Goal: Information Seeking & Learning: Find specific fact

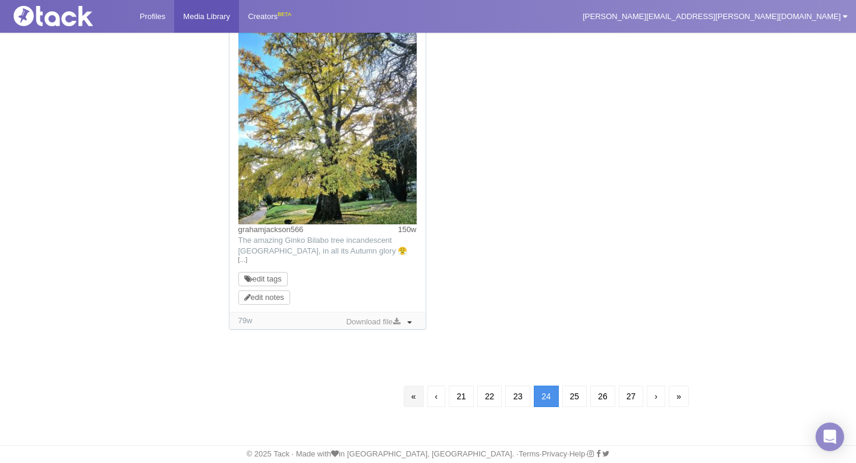
scroll to position [1219, 0]
click at [410, 400] on link "«" at bounding box center [414, 395] width 20 height 21
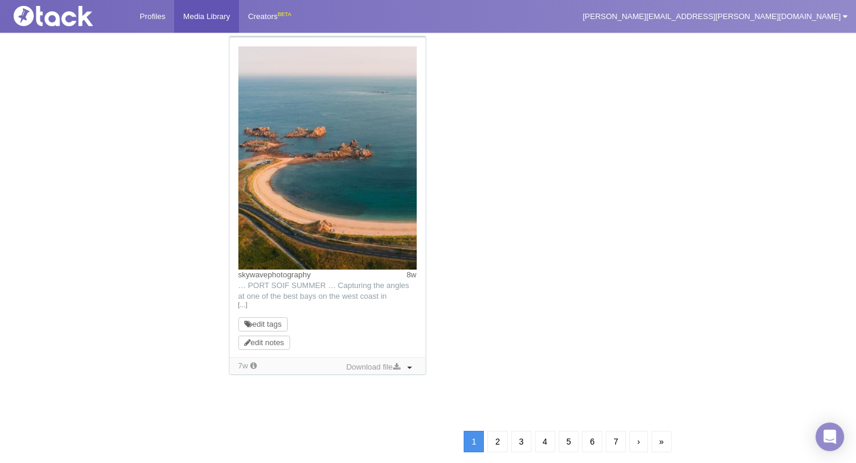
scroll to position [86, 0]
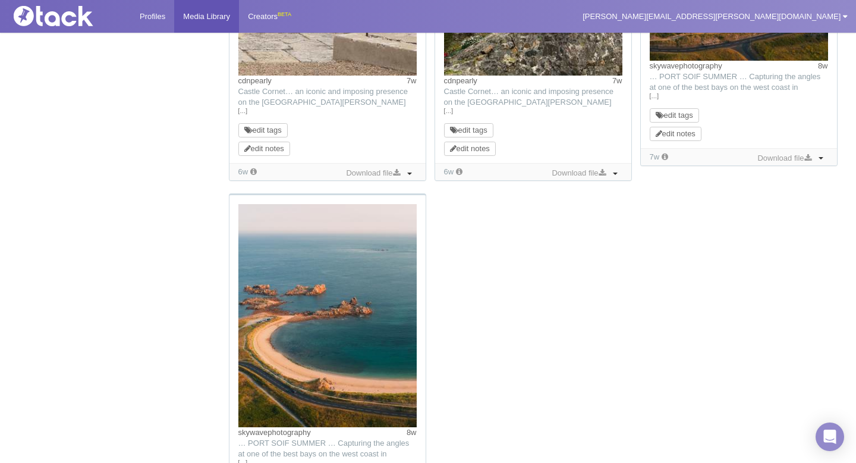
scroll to position [1264, 0]
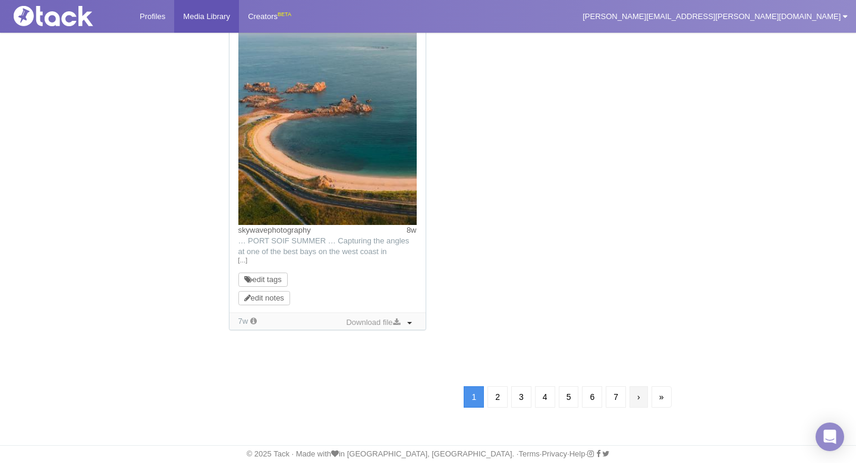
click at [640, 393] on link "›" at bounding box center [639, 396] width 18 height 21
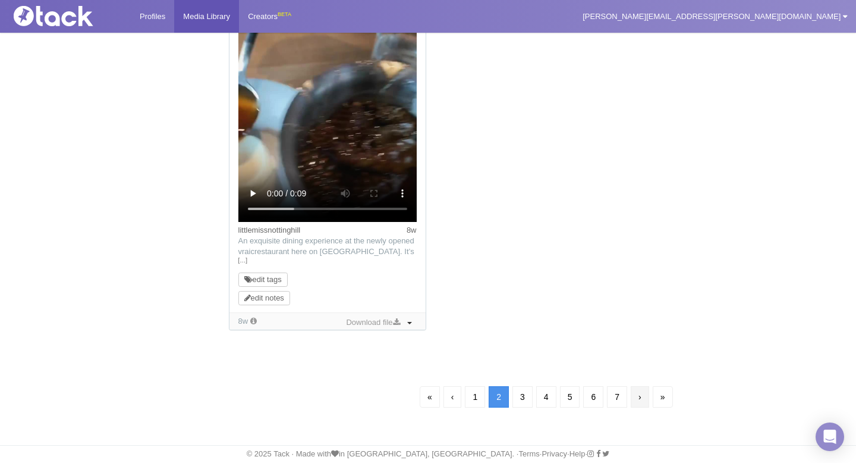
click at [643, 398] on link "›" at bounding box center [640, 396] width 18 height 21
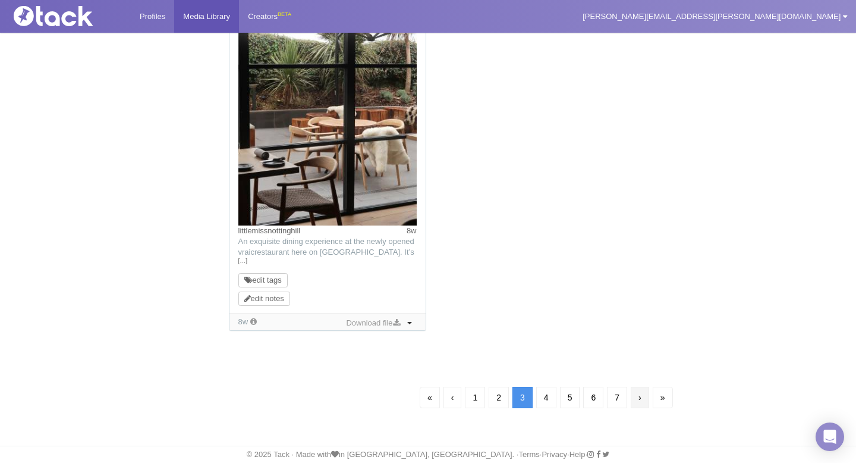
click at [645, 398] on link "›" at bounding box center [640, 397] width 18 height 21
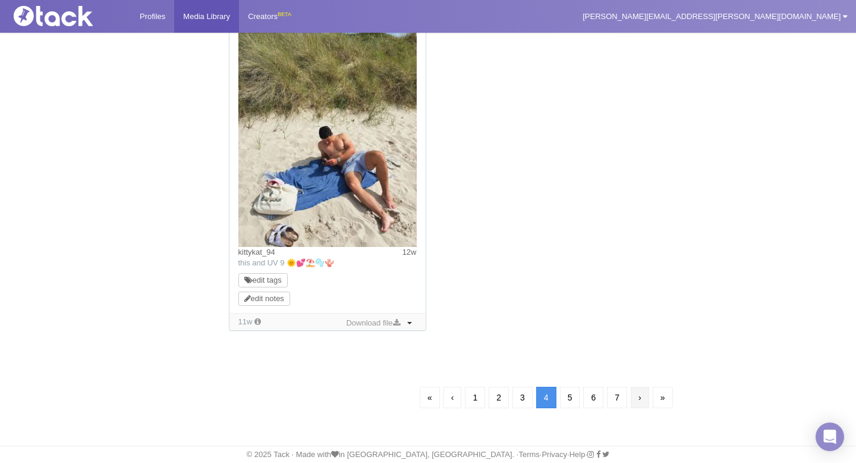
click at [643, 398] on link "›" at bounding box center [640, 397] width 18 height 21
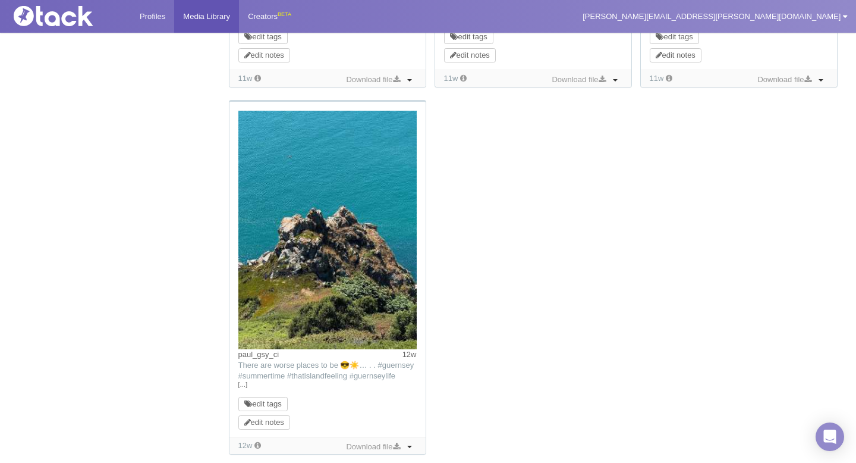
scroll to position [1167, 0]
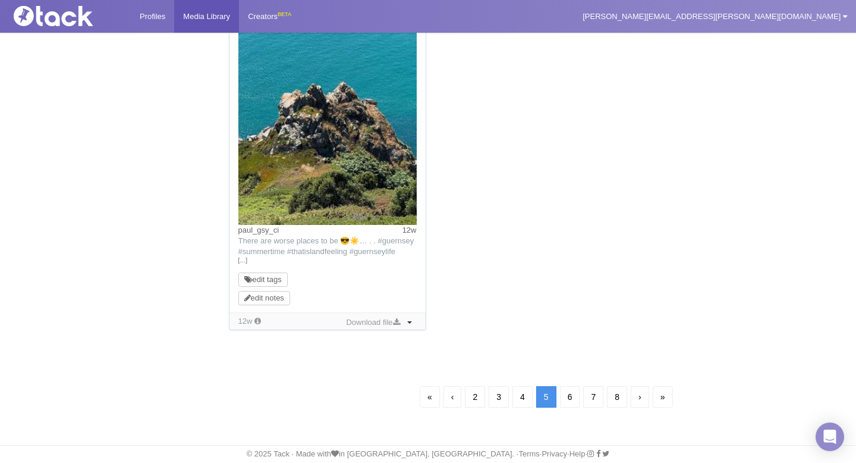
click at [643, 398] on link "›" at bounding box center [640, 396] width 18 height 21
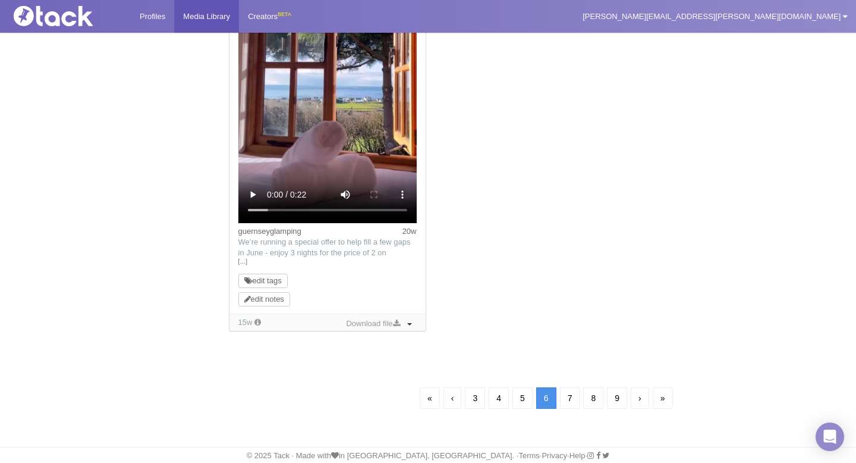
click at [643, 398] on link "›" at bounding box center [640, 397] width 18 height 21
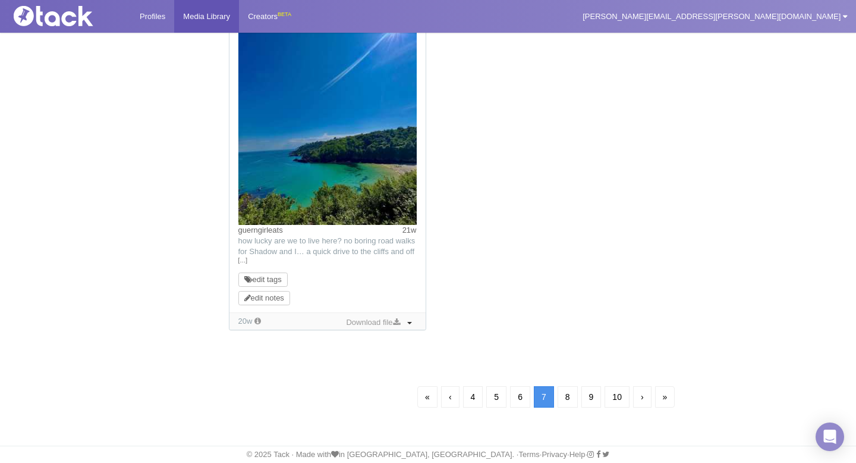
click at [643, 398] on link "›" at bounding box center [642, 396] width 18 height 21
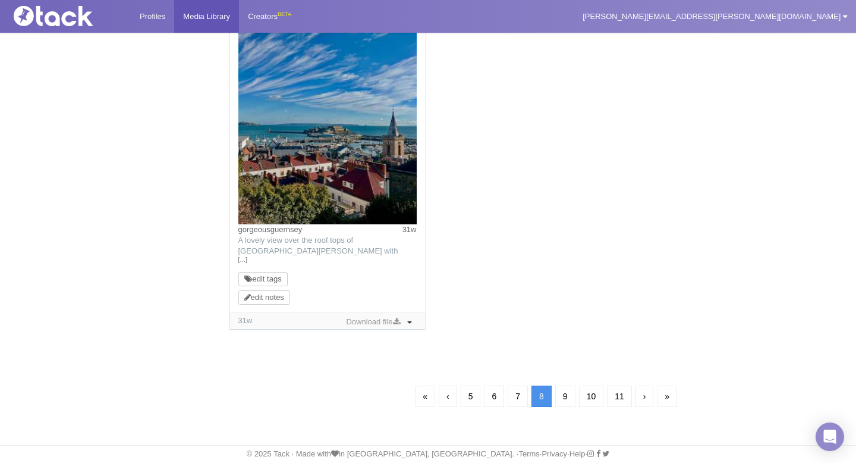
click at [643, 398] on link "›" at bounding box center [645, 395] width 18 height 21
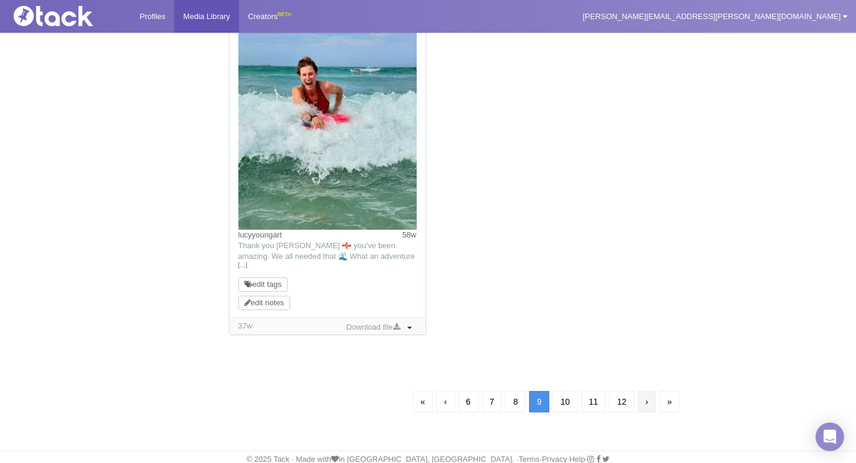
click at [651, 401] on link "›" at bounding box center [647, 401] width 18 height 21
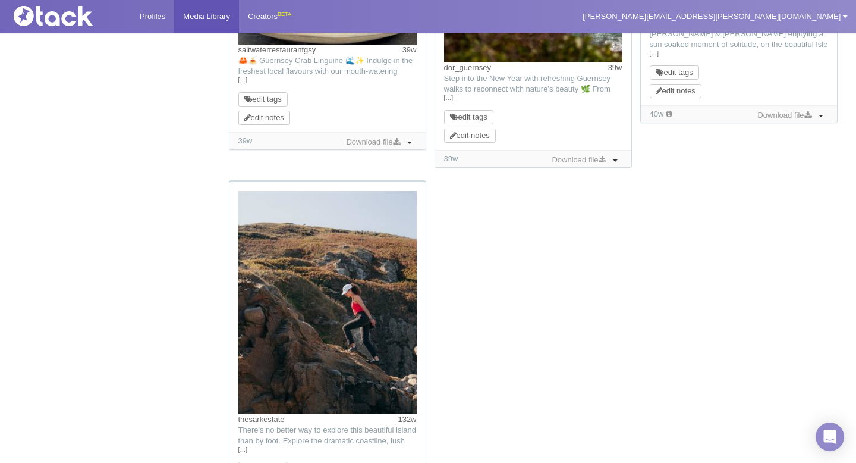
scroll to position [1219, 0]
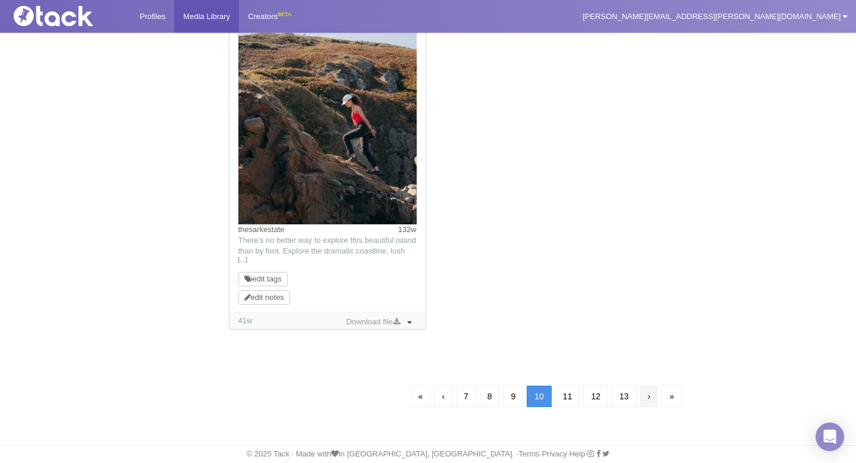
click at [651, 399] on link "›" at bounding box center [649, 395] width 18 height 21
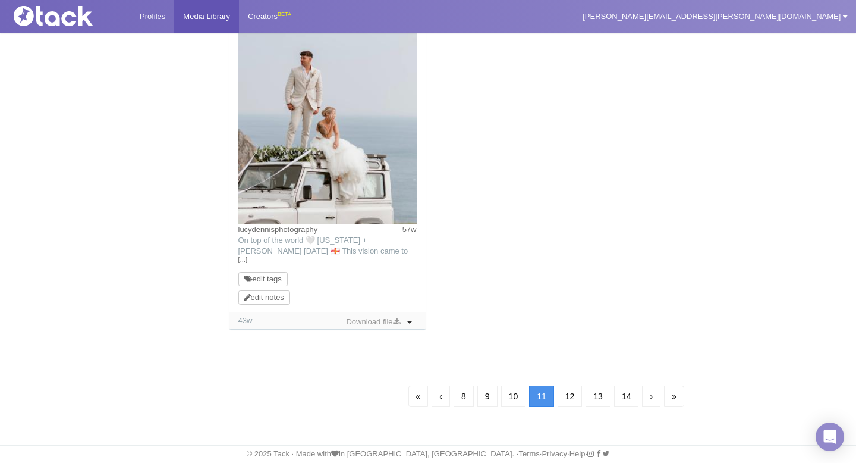
click at [651, 399] on link "›" at bounding box center [651, 395] width 18 height 21
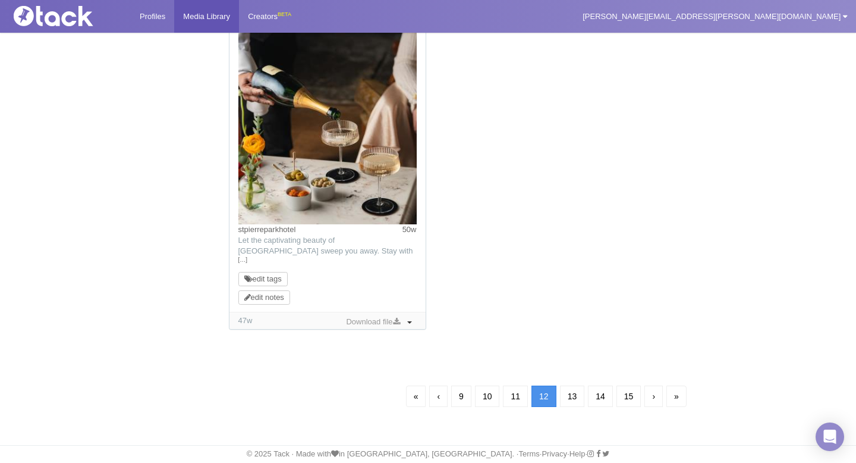
scroll to position [86, 0]
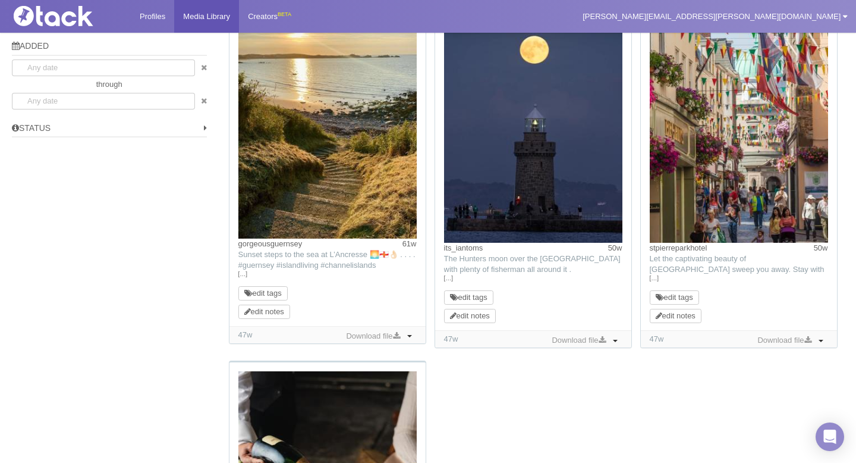
scroll to position [1219, 0]
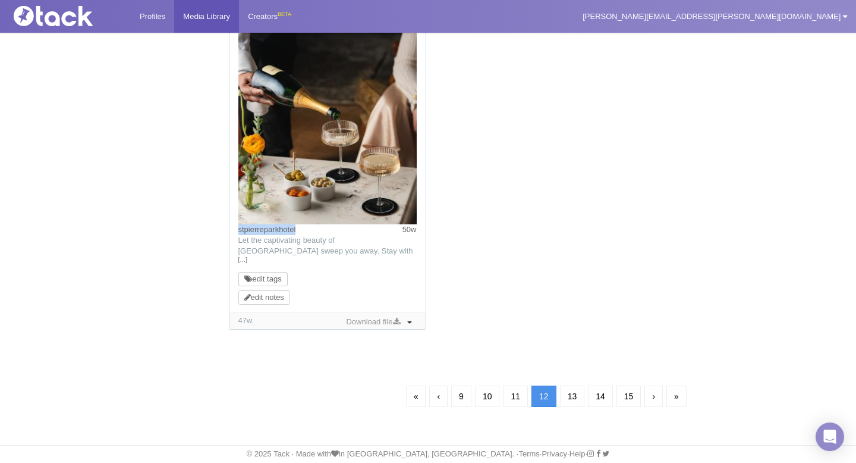
drag, startPoint x: 333, startPoint y: 234, endPoint x: 237, endPoint y: 234, distance: 96.3
click at [237, 234] on div "[GEOGRAPHIC_DATA] TikTok: Let the captivating beauty of [GEOGRAPHIC_DATA] sweep…" at bounding box center [328, 151] width 196 height 319
copy link "stpierreparkhotel"
click at [409, 398] on link "«" at bounding box center [416, 395] width 20 height 21
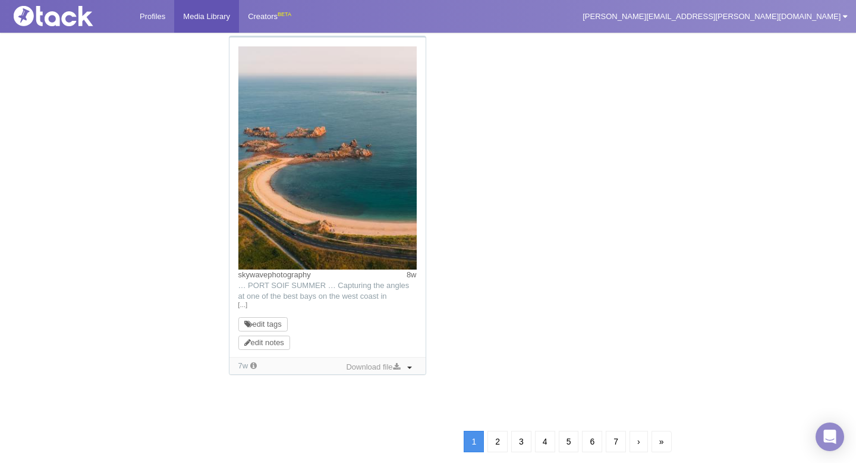
scroll to position [86, 0]
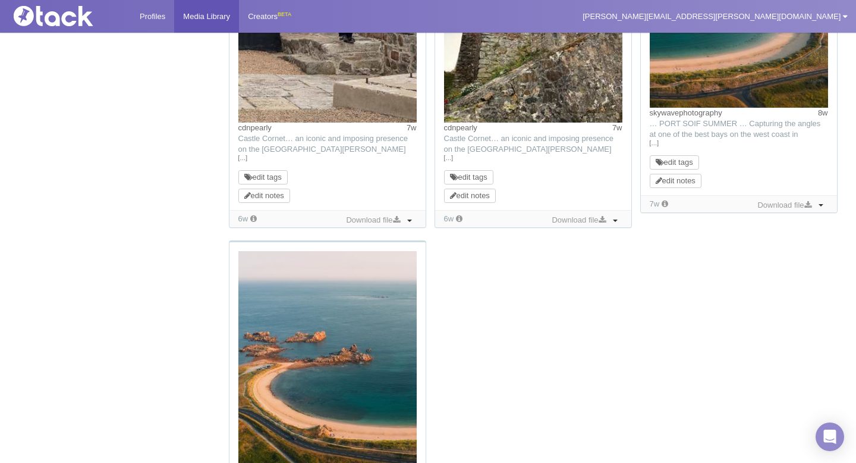
scroll to position [1264, 0]
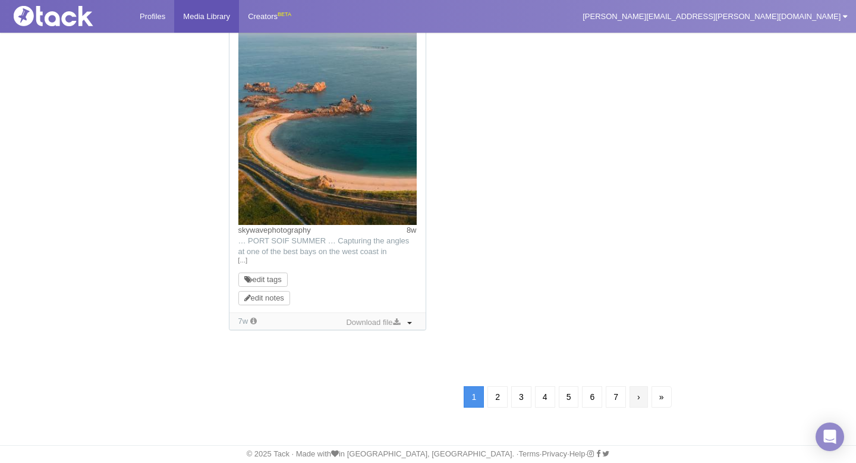
click at [637, 390] on link "›" at bounding box center [639, 396] width 18 height 21
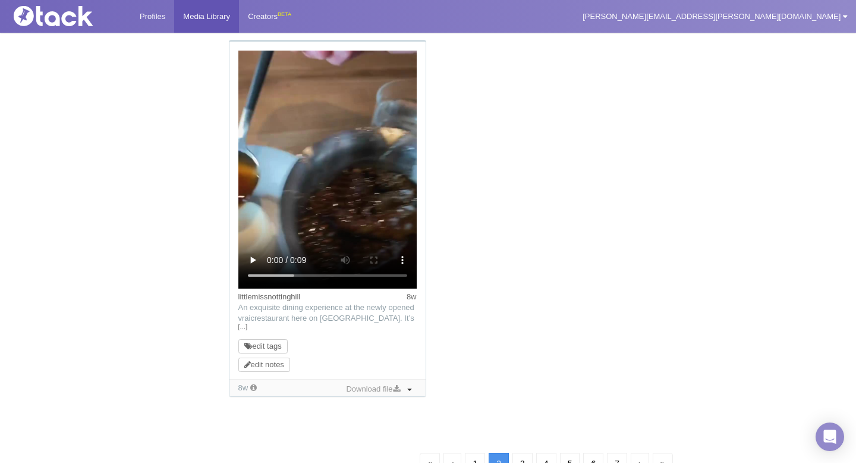
scroll to position [1281, 0]
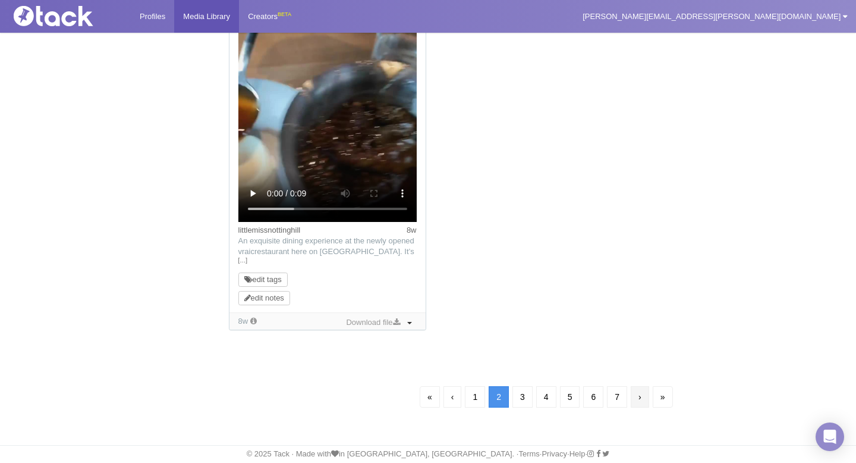
click at [640, 399] on link "›" at bounding box center [640, 396] width 18 height 21
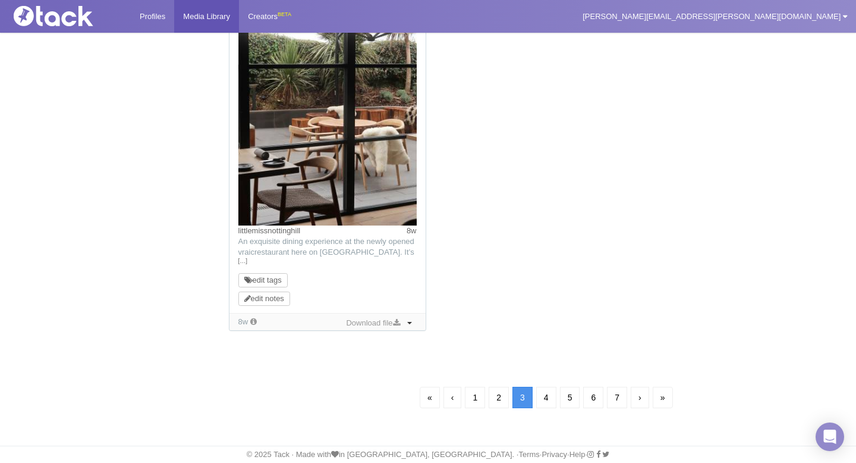
click at [640, 399] on link "›" at bounding box center [640, 397] width 18 height 21
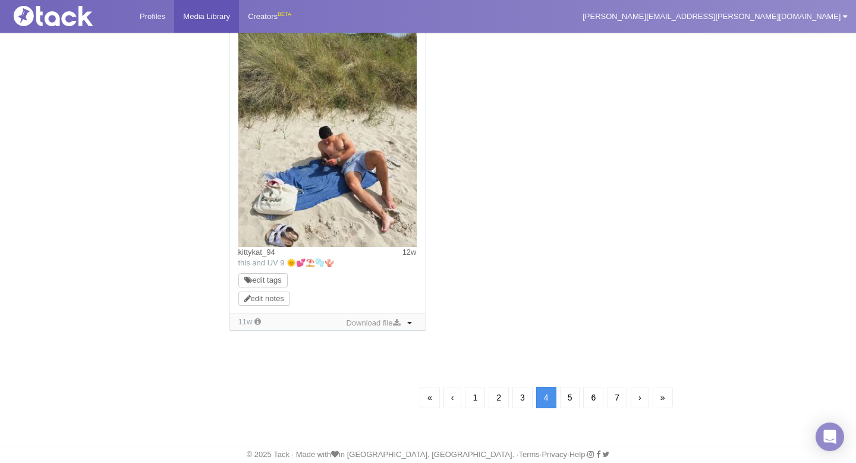
click at [640, 400] on link "›" at bounding box center [640, 397] width 18 height 21
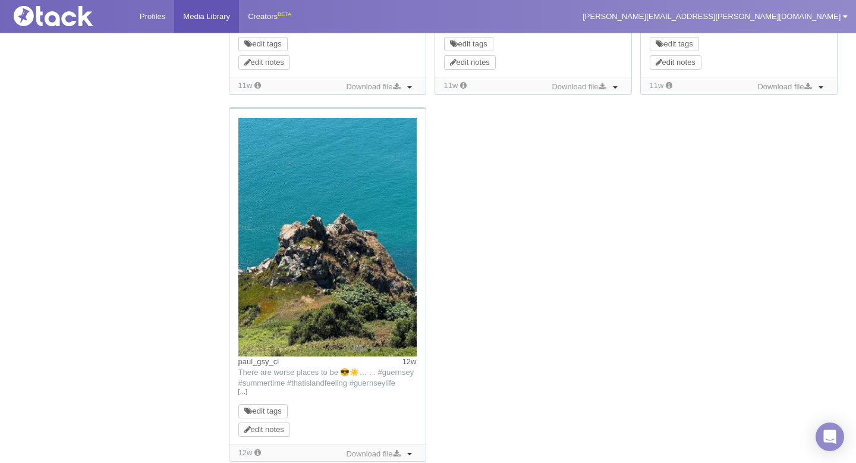
scroll to position [1167, 0]
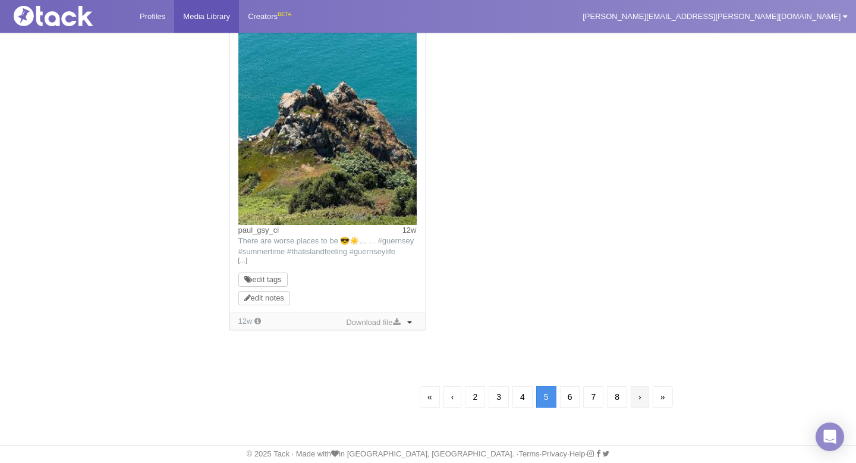
click at [641, 398] on link "›" at bounding box center [640, 396] width 18 height 21
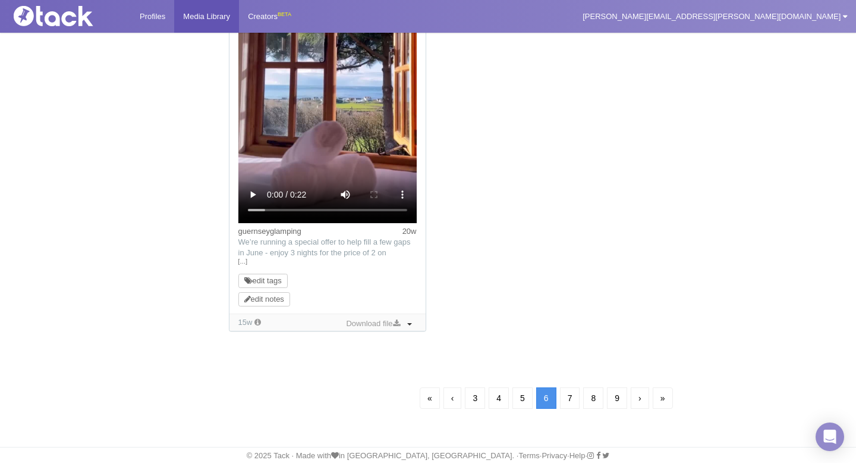
click at [641, 398] on link "›" at bounding box center [640, 397] width 18 height 21
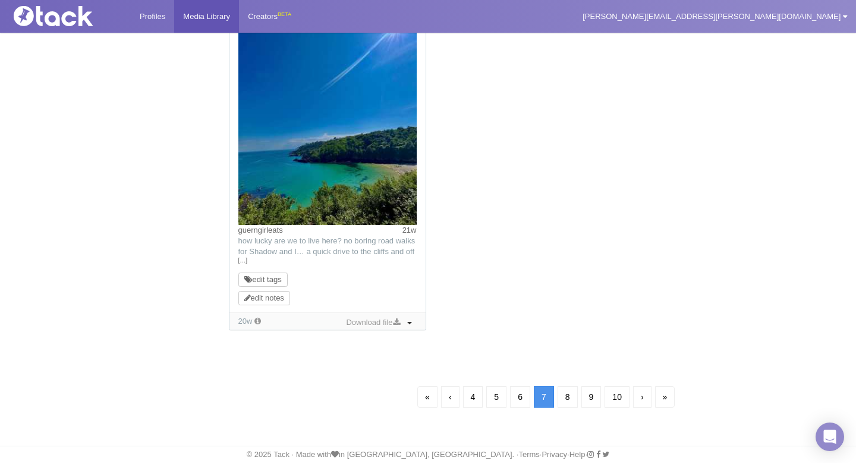
click at [641, 398] on link "›" at bounding box center [642, 396] width 18 height 21
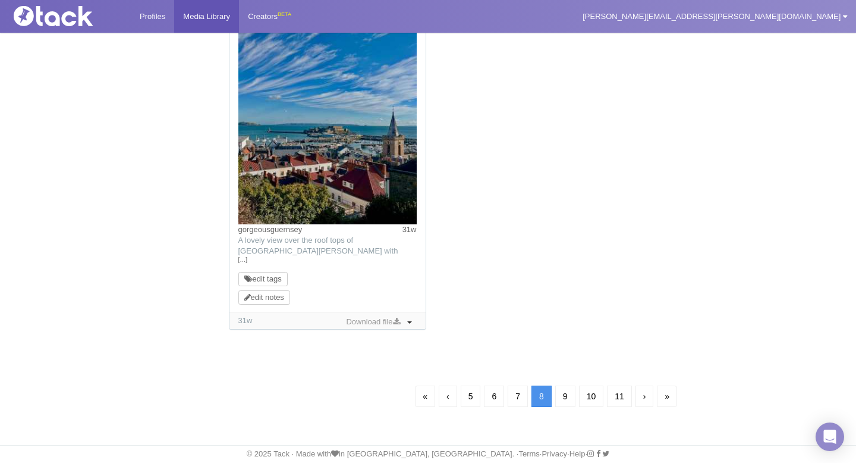
click at [641, 391] on link "›" at bounding box center [645, 395] width 18 height 21
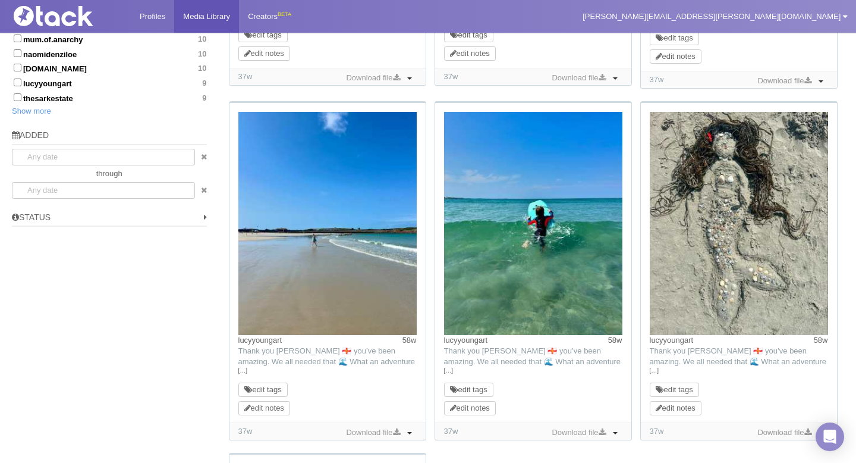
scroll to position [1221, 0]
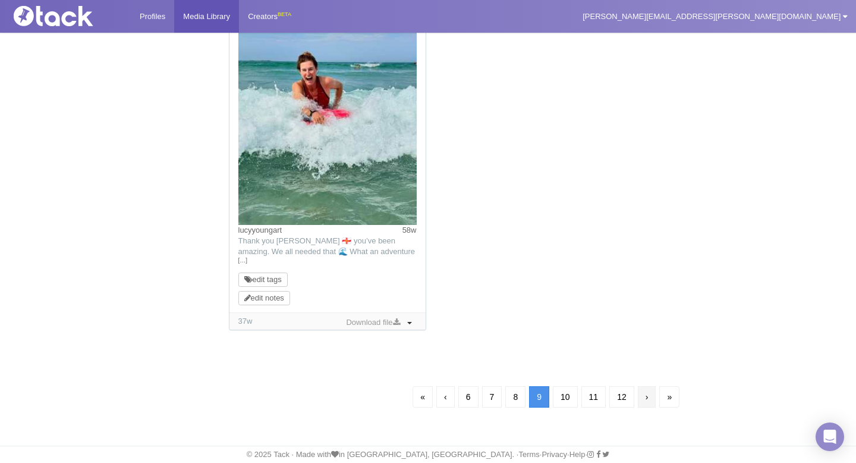
click at [652, 402] on link "›" at bounding box center [647, 396] width 18 height 21
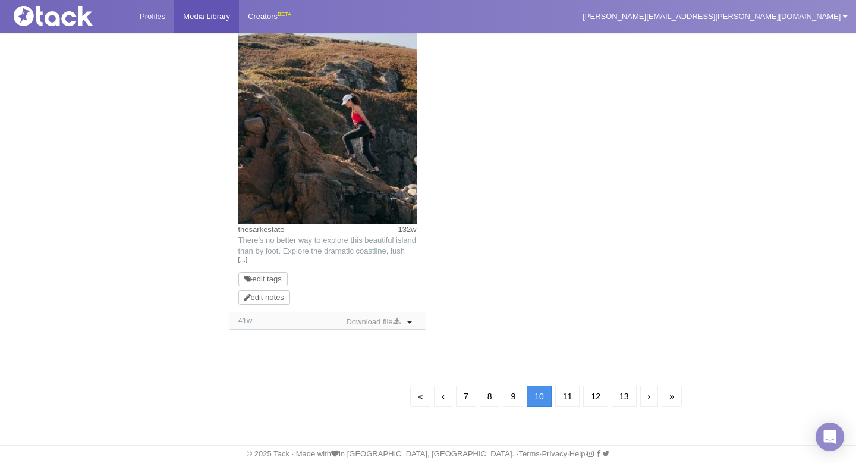
click at [652, 400] on link "›" at bounding box center [649, 395] width 18 height 21
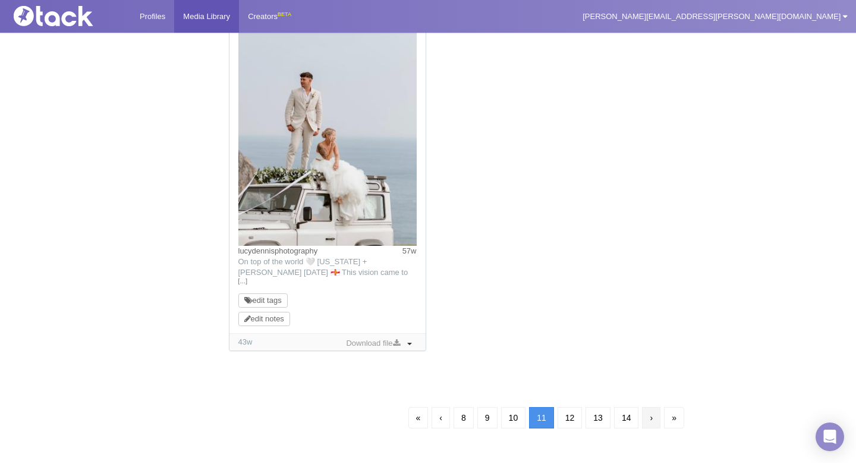
click at [657, 413] on link "›" at bounding box center [651, 417] width 18 height 21
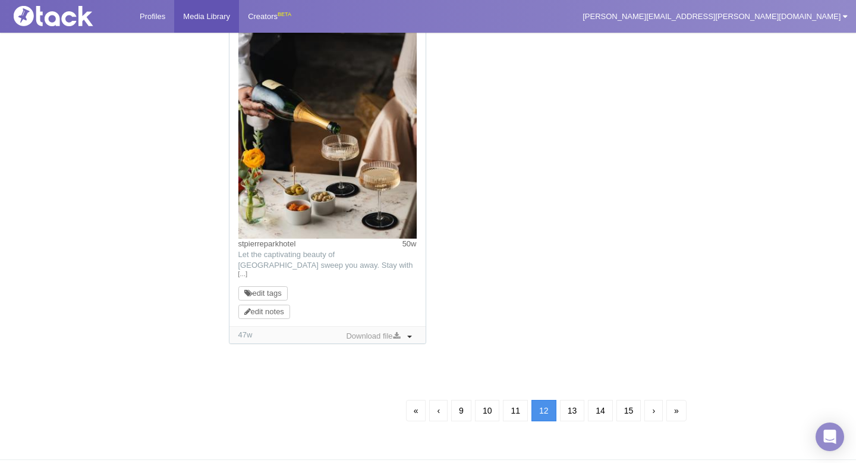
click at [656, 413] on link "›" at bounding box center [654, 410] width 18 height 21
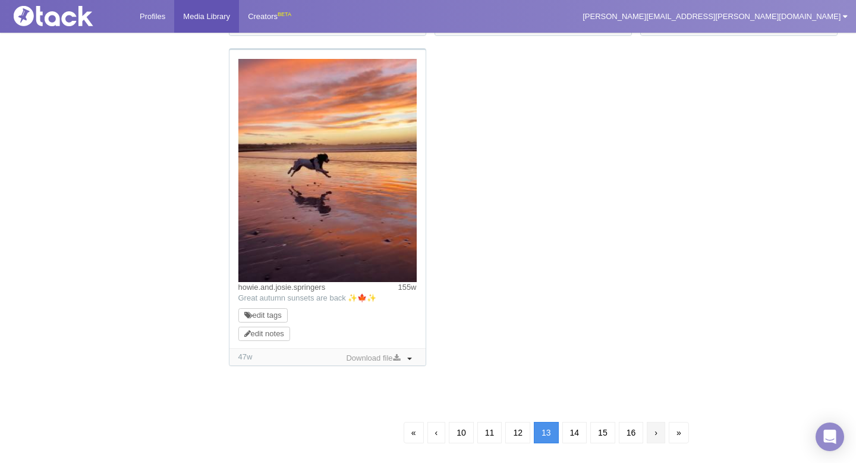
click at [664, 439] on link "›" at bounding box center [656, 432] width 18 height 21
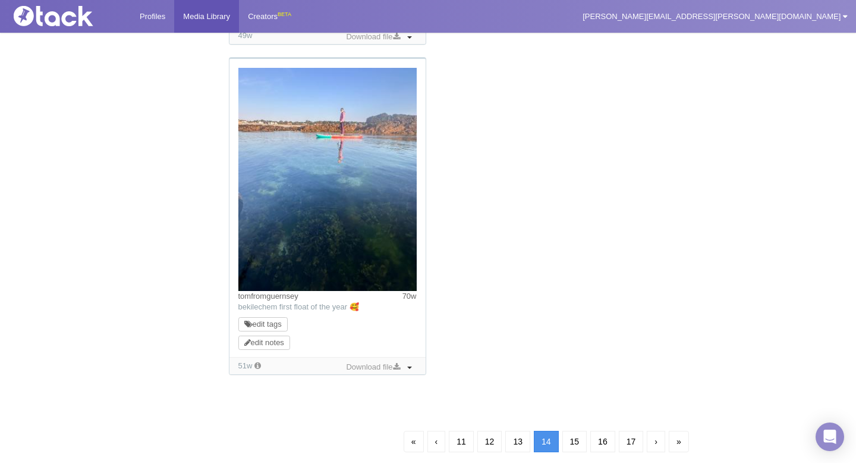
scroll to position [1176, 0]
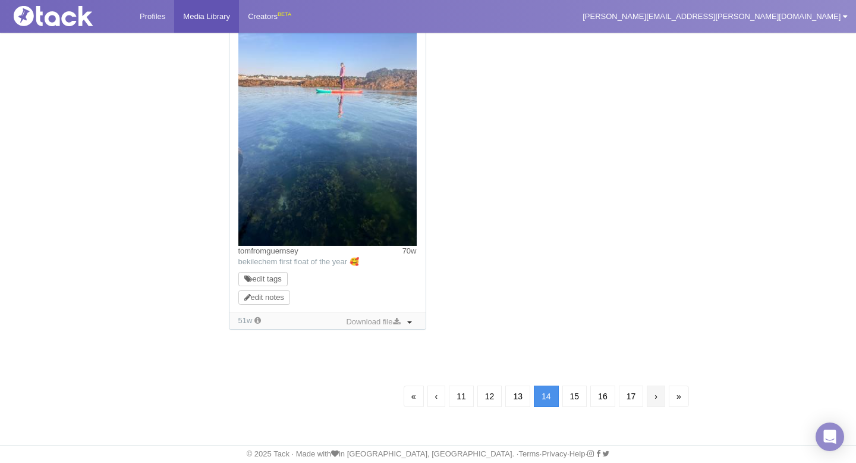
click at [664, 397] on link "›" at bounding box center [656, 395] width 18 height 21
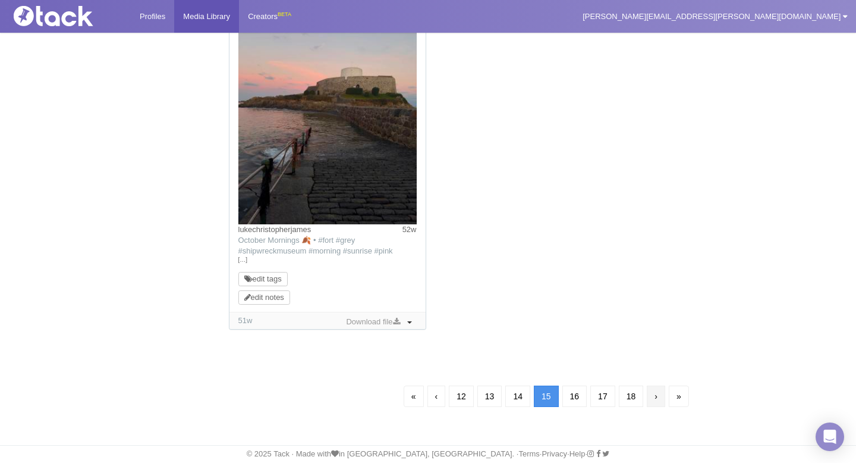
click at [664, 397] on link "›" at bounding box center [656, 395] width 18 height 21
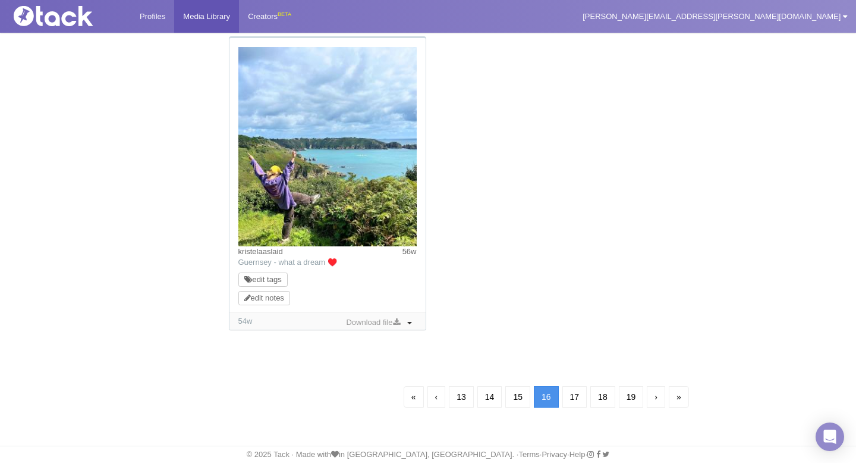
click at [664, 397] on link "›" at bounding box center [656, 396] width 18 height 21
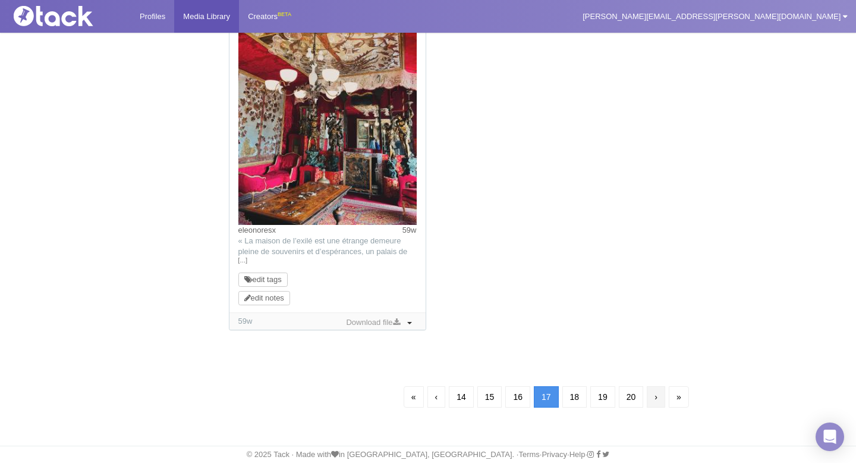
click at [664, 397] on link "›" at bounding box center [656, 396] width 18 height 21
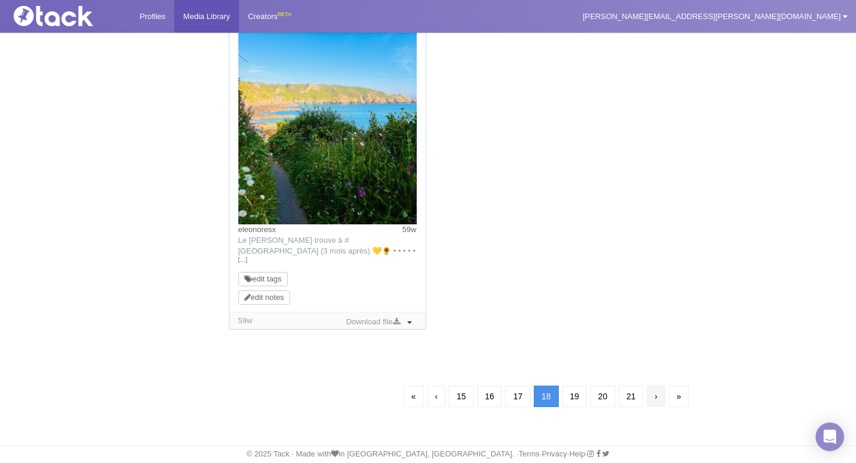
click at [662, 396] on link "›" at bounding box center [656, 395] width 18 height 21
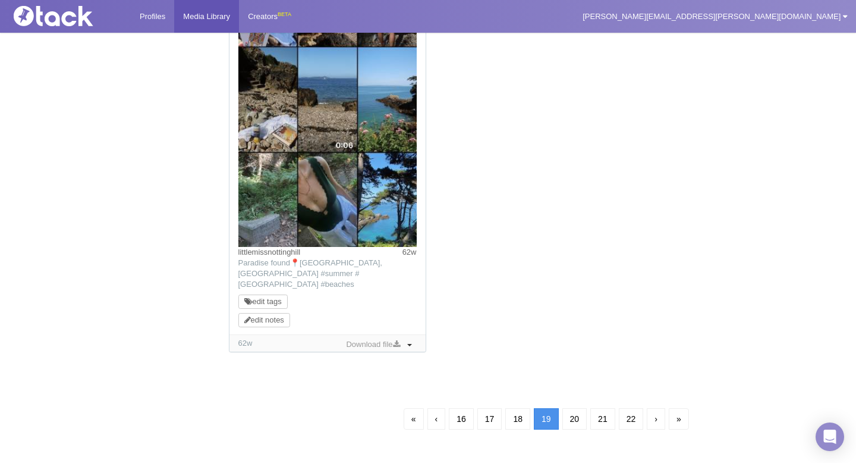
click at [662, 408] on link "›" at bounding box center [656, 418] width 18 height 21
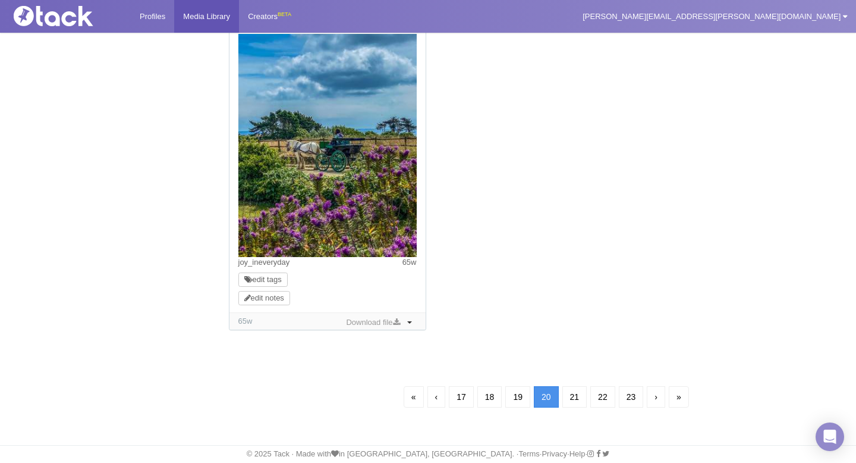
click at [662, 397] on link "›" at bounding box center [656, 396] width 18 height 21
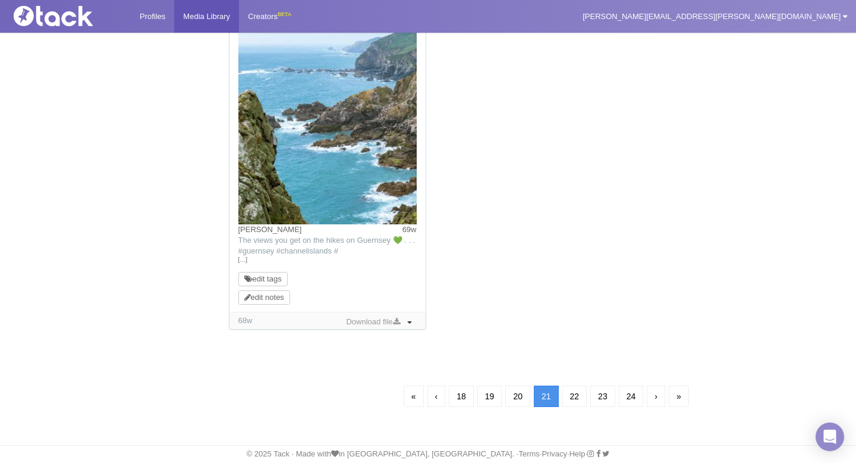
click at [662, 397] on link "›" at bounding box center [656, 395] width 18 height 21
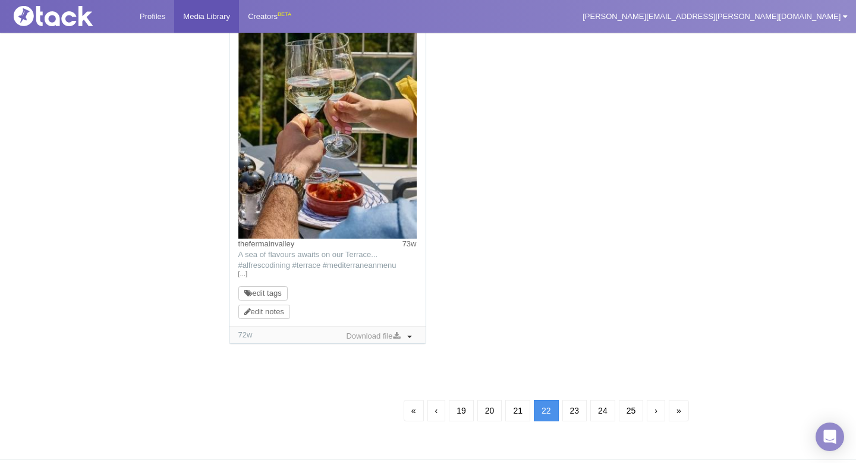
scroll to position [1219, 0]
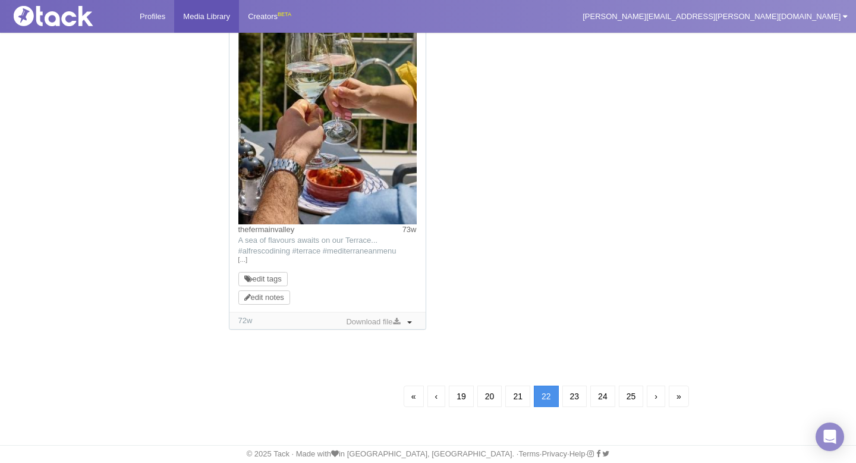
click at [662, 397] on link "›" at bounding box center [656, 395] width 18 height 21
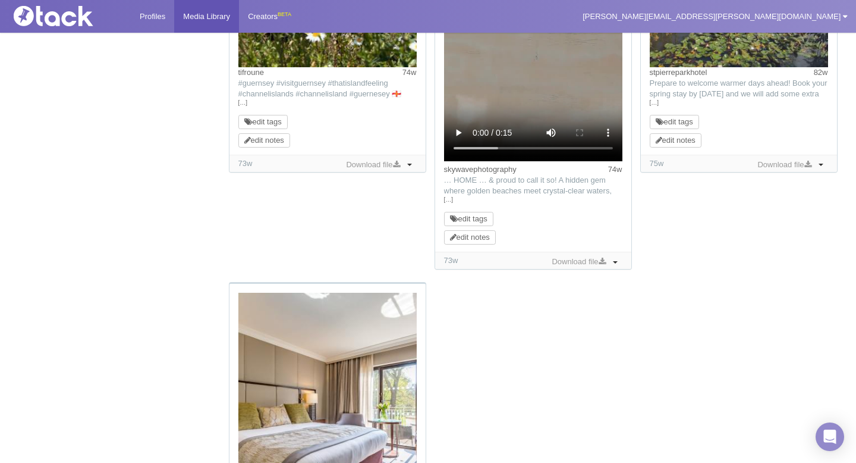
scroll to position [86, 0]
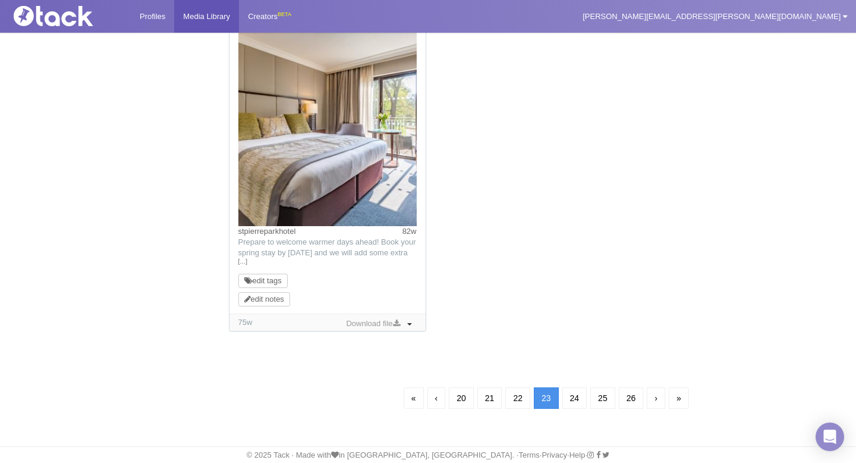
click at [662, 397] on link "›" at bounding box center [656, 397] width 18 height 21
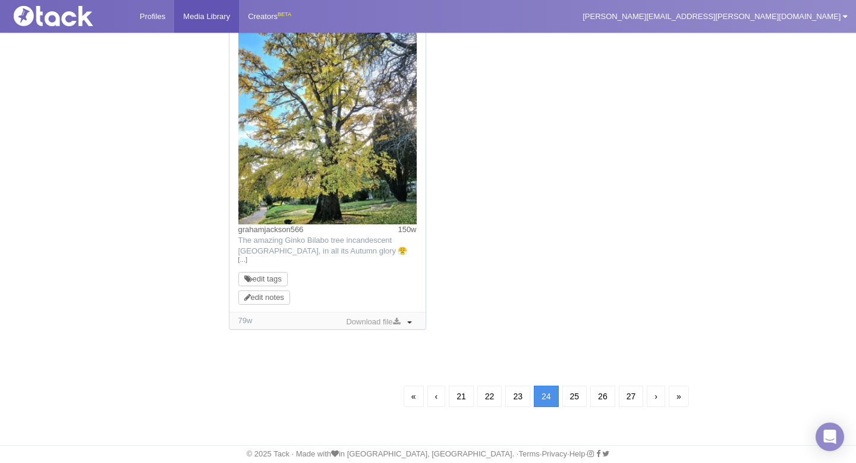
click at [662, 396] on link "›" at bounding box center [656, 395] width 18 height 21
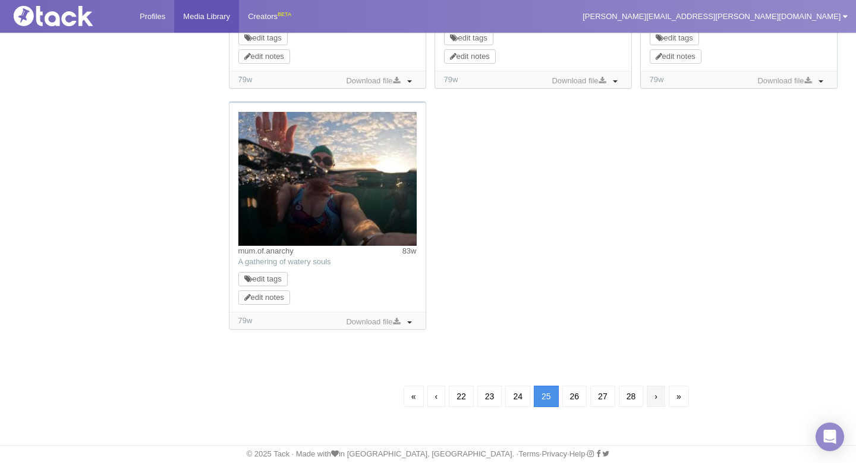
click at [662, 396] on link "›" at bounding box center [656, 395] width 18 height 21
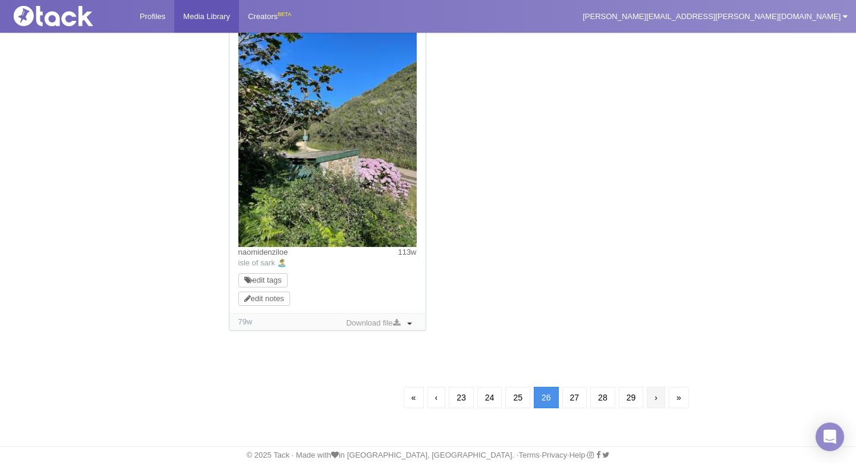
click at [662, 398] on link "›" at bounding box center [656, 397] width 18 height 21
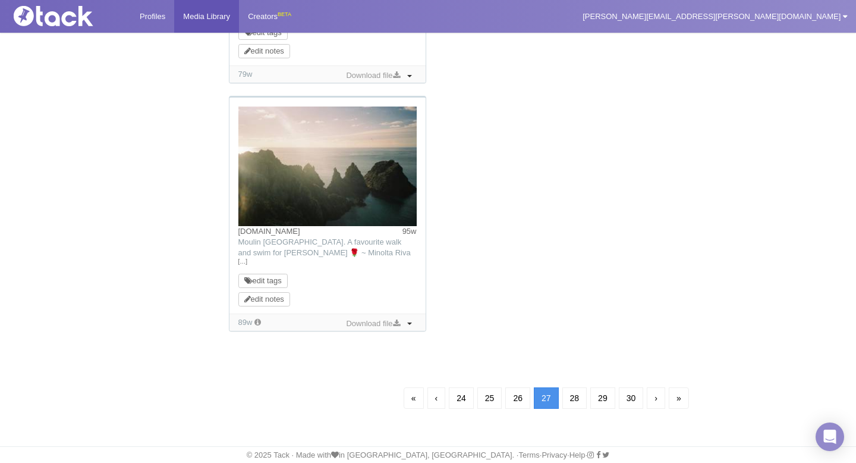
click at [663, 398] on link "›" at bounding box center [656, 397] width 18 height 21
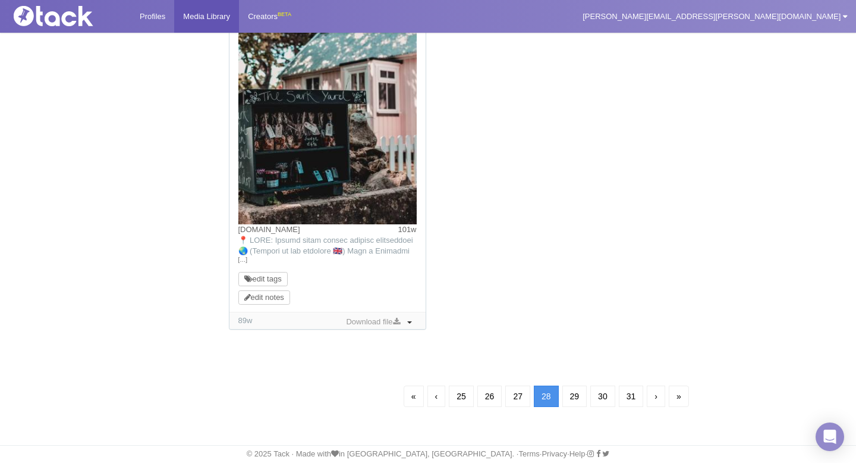
click at [663, 399] on link "›" at bounding box center [656, 395] width 18 height 21
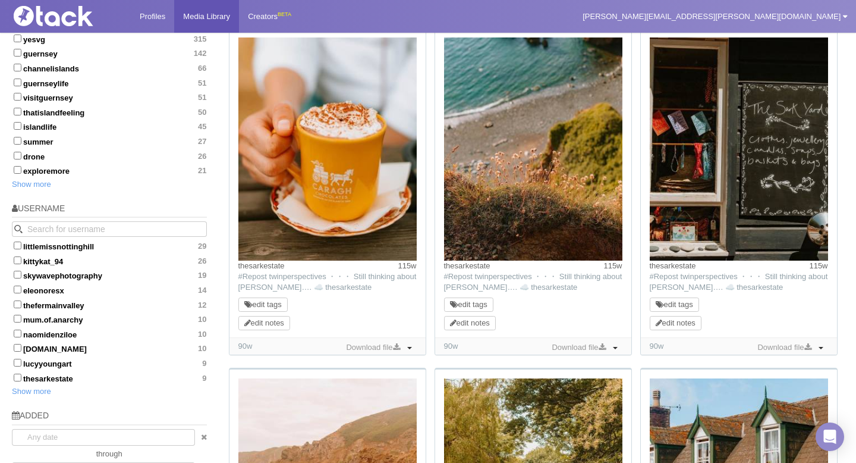
scroll to position [475, 0]
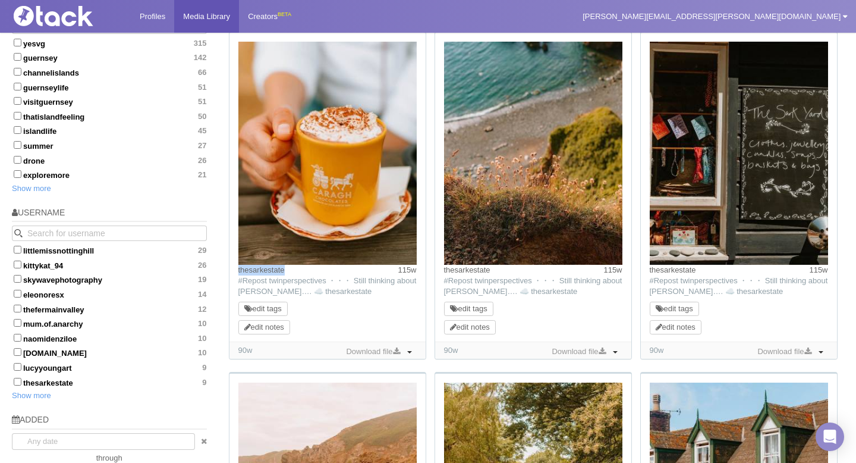
drag, startPoint x: 315, startPoint y: 274, endPoint x: 237, endPoint y: 273, distance: 77.3
click at [237, 273] on div "thesarkestate 115w TikTok: #Repost twinperspectives ・・・ Still thinking about [P…" at bounding box center [328, 187] width 196 height 309
copy link "thesarkestate"
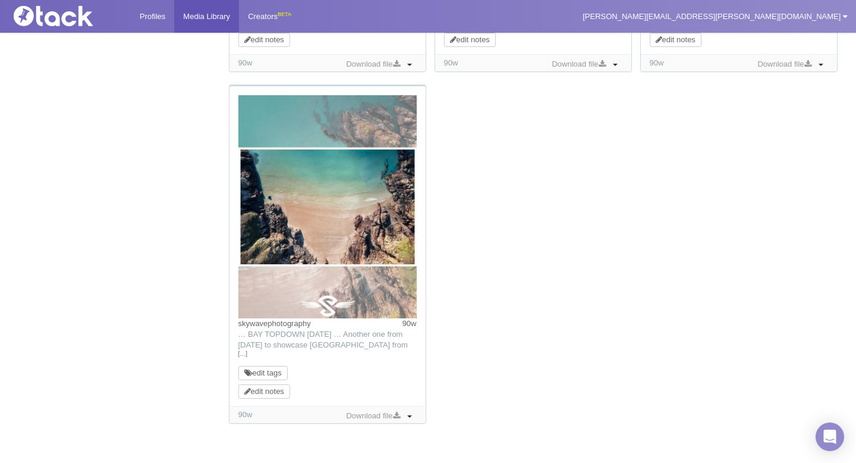
scroll to position [1197, 0]
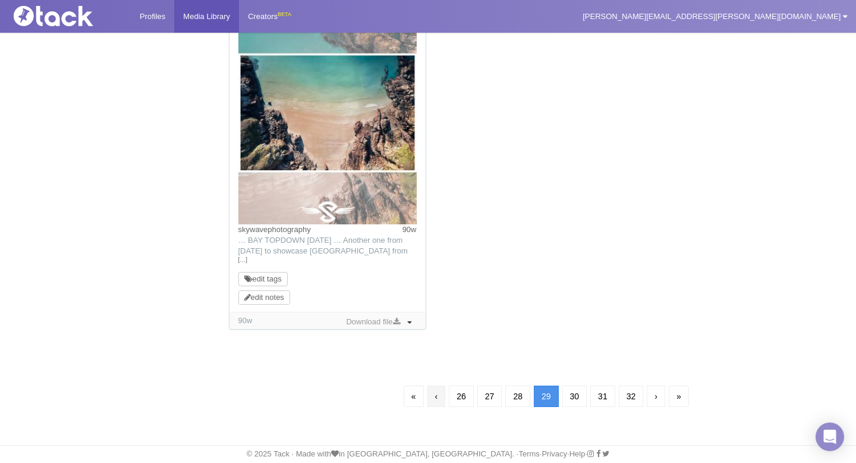
click at [434, 395] on link "‹" at bounding box center [437, 395] width 18 height 21
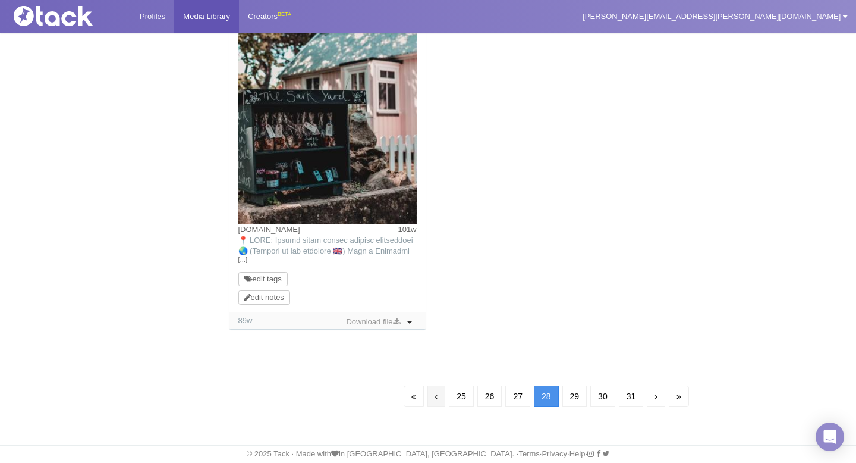
click at [438, 398] on link "‹" at bounding box center [437, 395] width 18 height 21
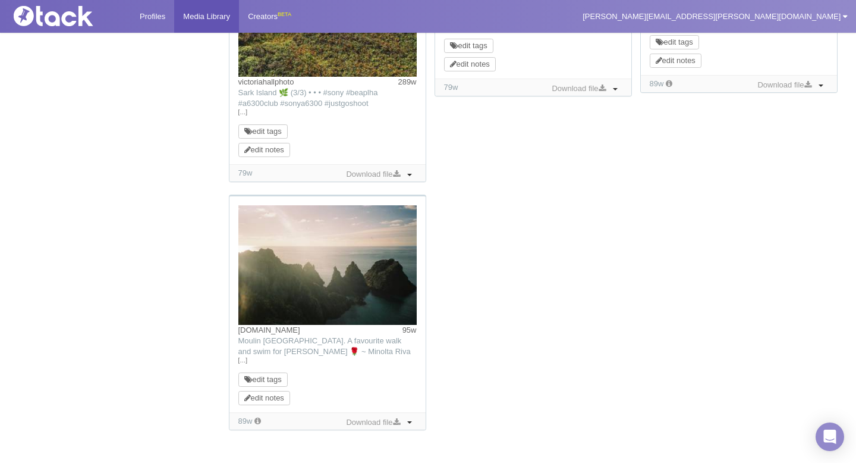
scroll to position [1177, 0]
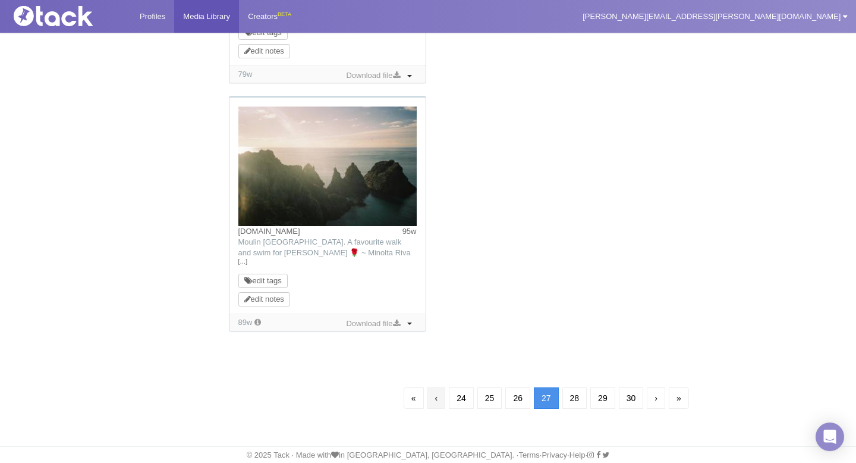
click at [435, 397] on link "‹" at bounding box center [437, 397] width 18 height 21
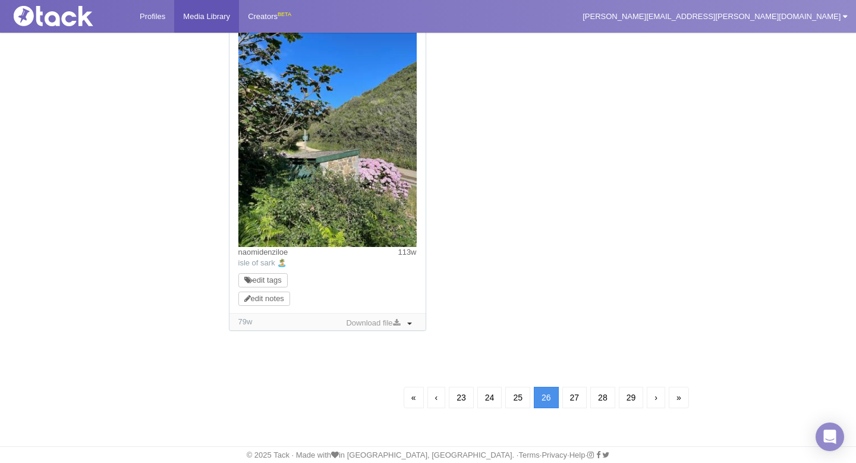
click at [435, 397] on link "‹" at bounding box center [437, 397] width 18 height 21
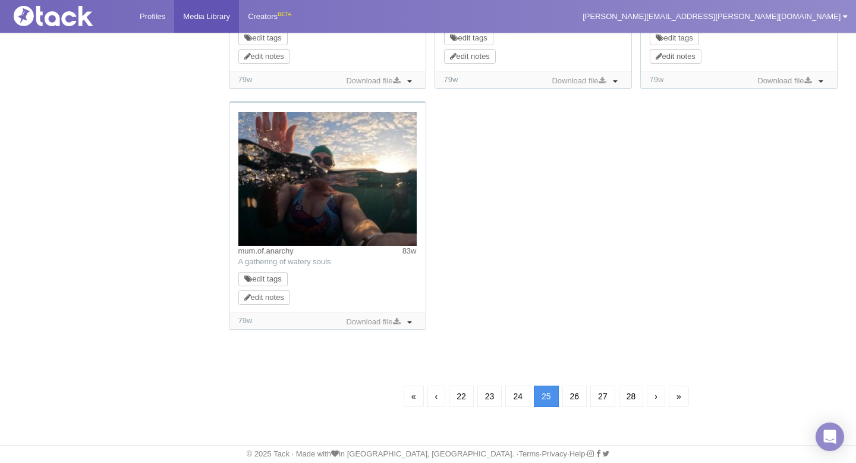
click at [435, 397] on link "‹" at bounding box center [437, 395] width 18 height 21
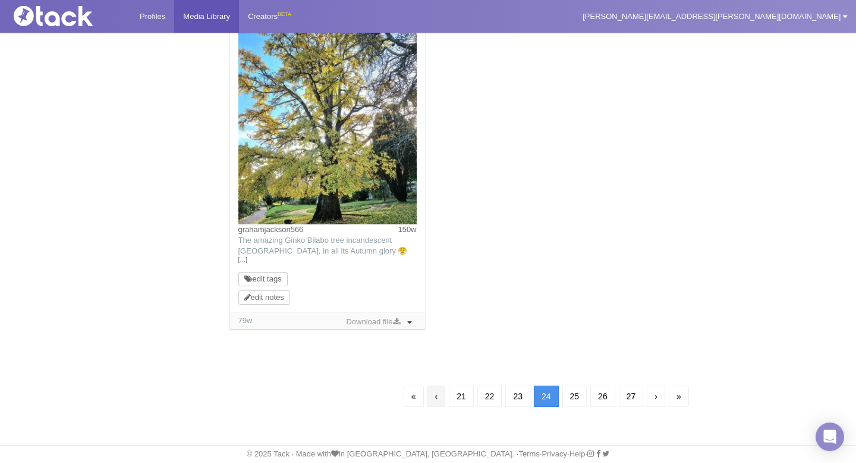
click at [436, 395] on link "‹" at bounding box center [437, 395] width 18 height 21
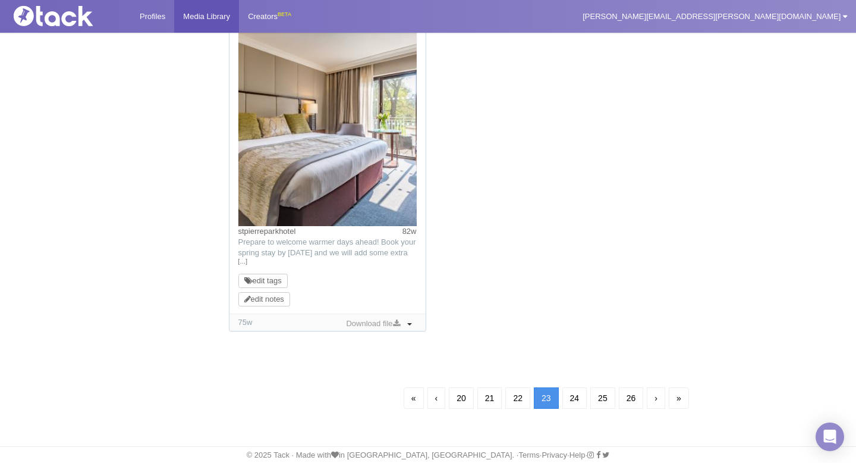
click at [437, 395] on link "‹" at bounding box center [437, 397] width 18 height 21
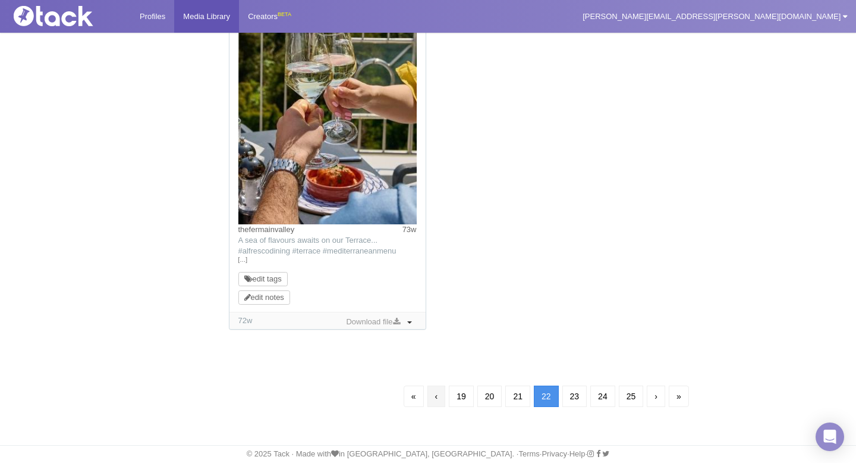
click at [433, 400] on link "‹" at bounding box center [437, 395] width 18 height 21
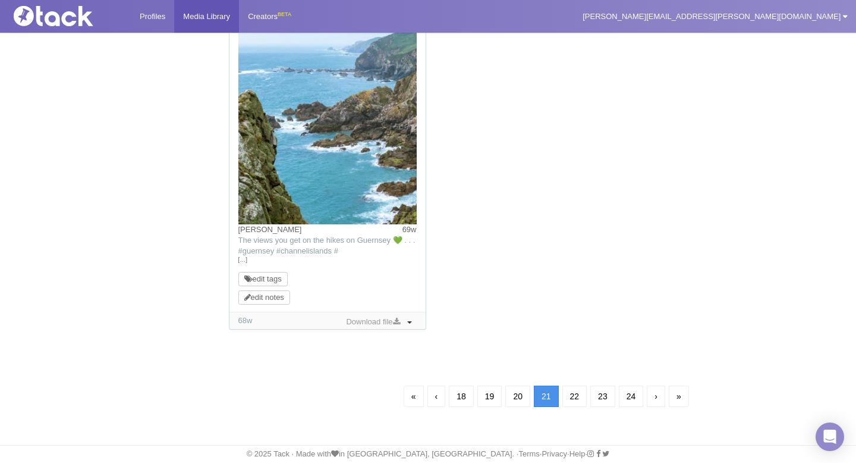
click at [433, 400] on link "‹" at bounding box center [437, 395] width 18 height 21
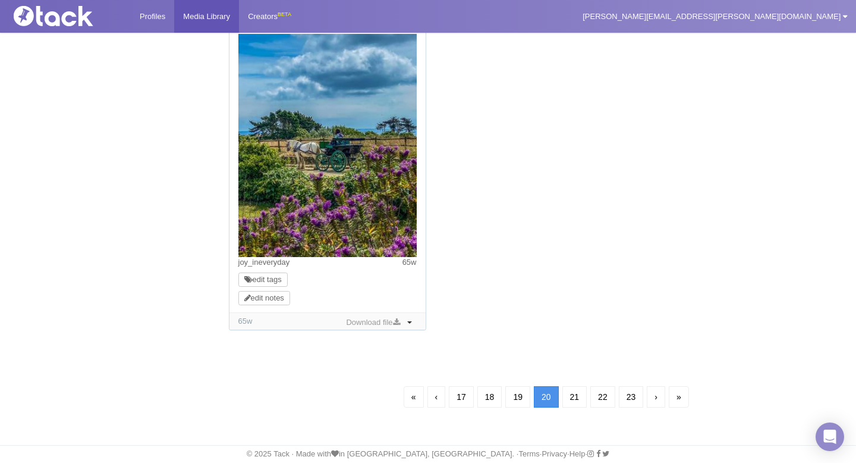
click at [433, 400] on link "‹" at bounding box center [437, 396] width 18 height 21
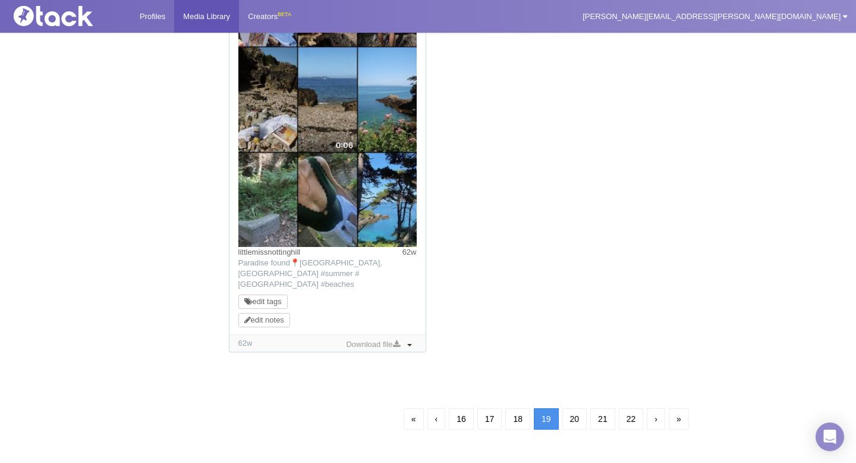
click at [433, 408] on link "‹" at bounding box center [437, 418] width 18 height 21
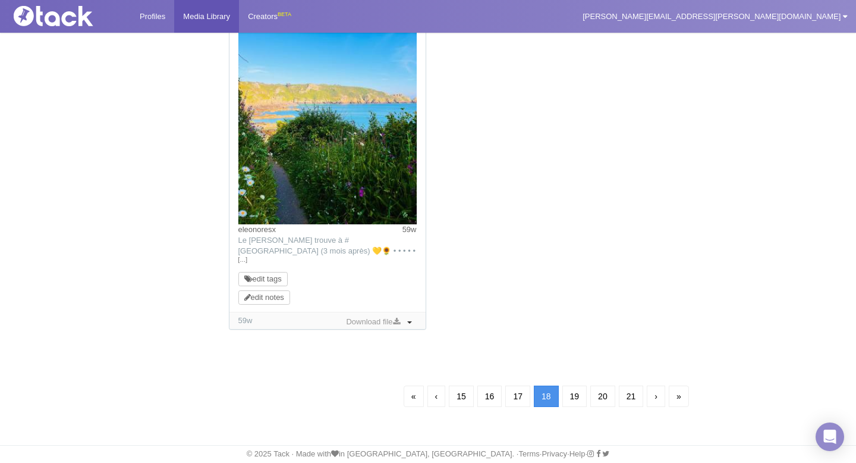
click at [433, 400] on link "‹" at bounding box center [437, 395] width 18 height 21
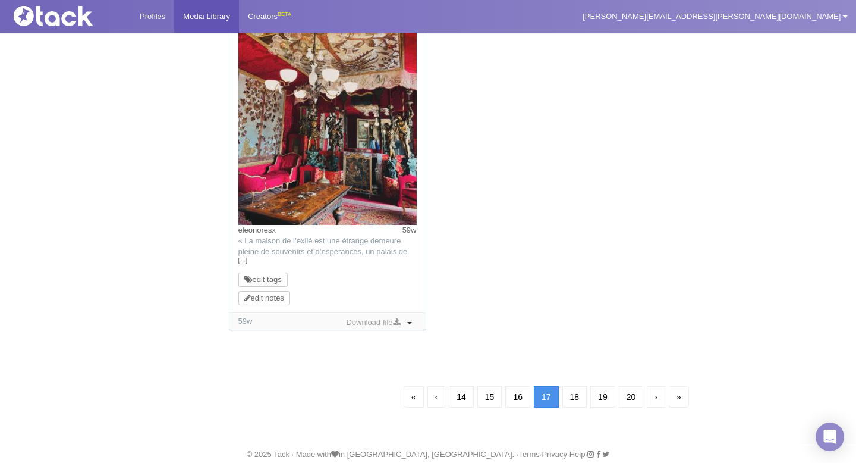
click at [433, 400] on link "‹" at bounding box center [437, 396] width 18 height 21
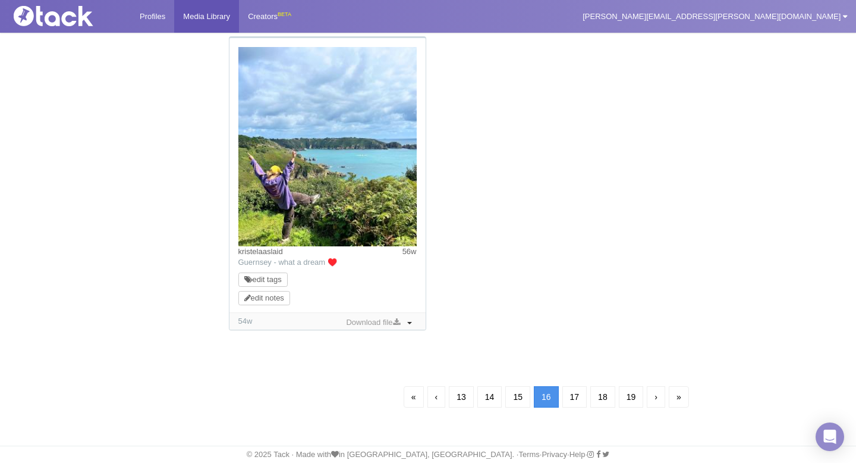
click at [433, 400] on link "‹" at bounding box center [437, 396] width 18 height 21
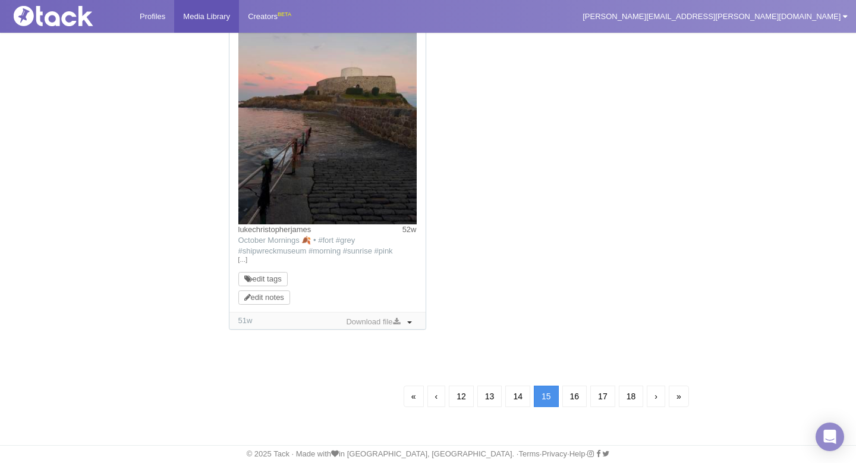
click at [433, 400] on link "‹" at bounding box center [437, 395] width 18 height 21
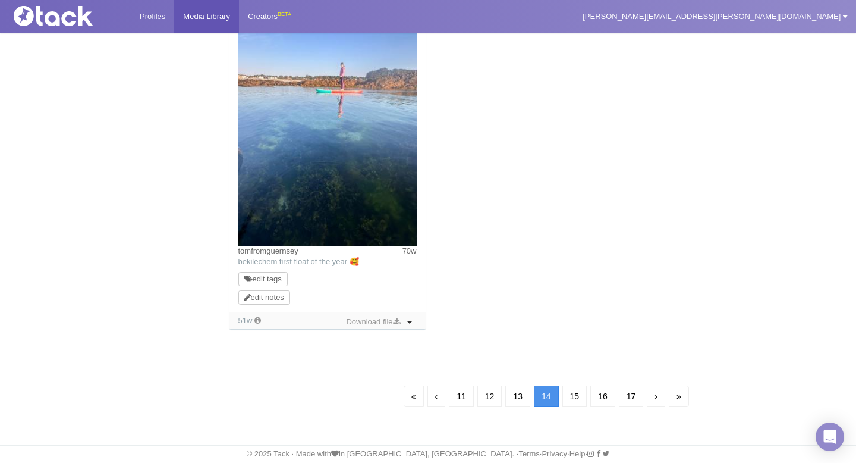
click at [433, 403] on link "‹" at bounding box center [437, 395] width 18 height 21
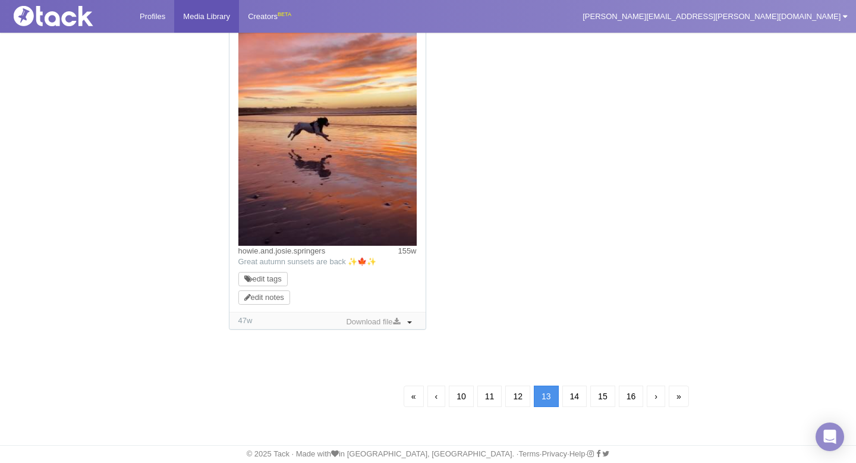
scroll to position [86, 0]
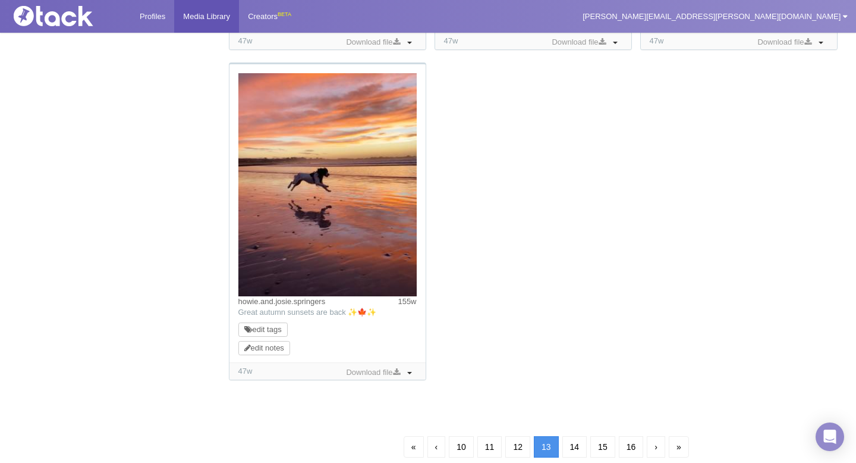
scroll to position [1157, 0]
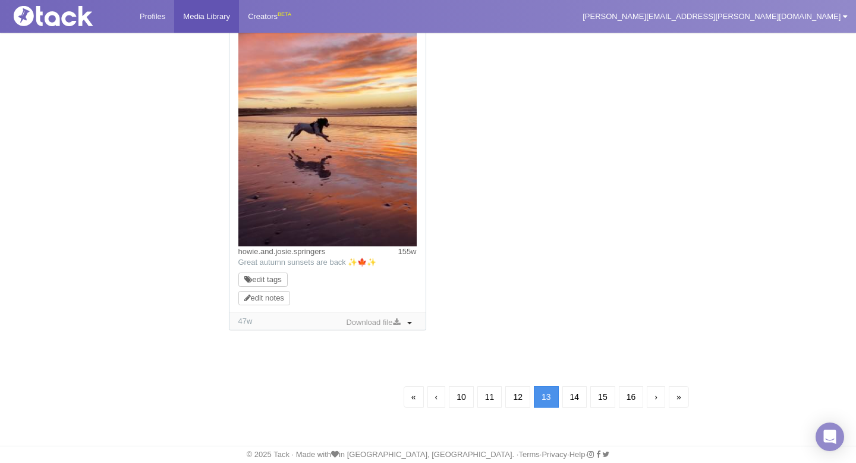
click at [433, 408] on li "‹" at bounding box center [437, 396] width 22 height 25
click at [434, 392] on link "‹" at bounding box center [437, 396] width 18 height 21
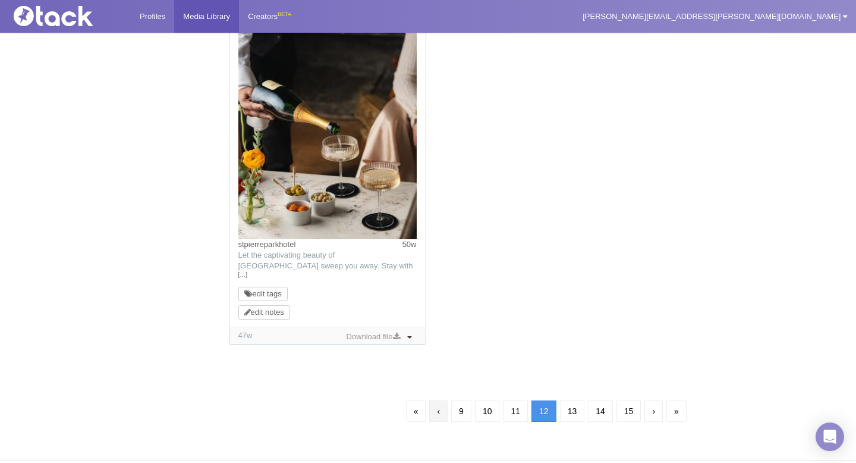
click at [434, 409] on link "‹" at bounding box center [438, 410] width 18 height 21
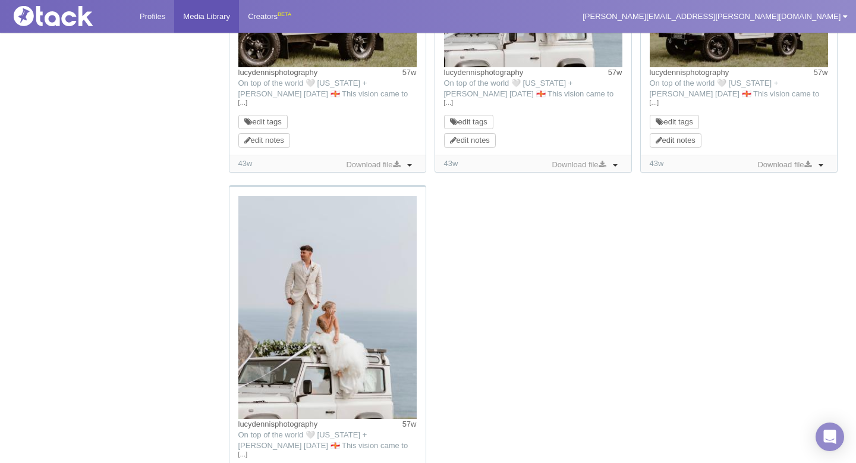
scroll to position [1219, 0]
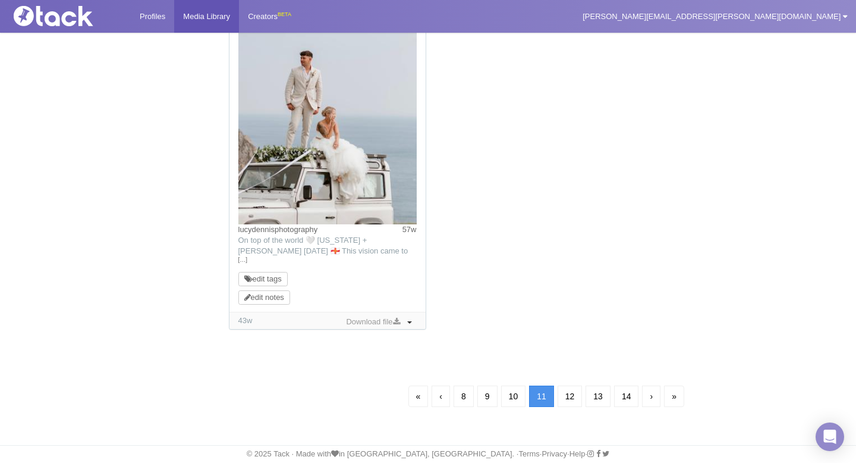
click at [436, 397] on link "‹" at bounding box center [441, 395] width 18 height 21
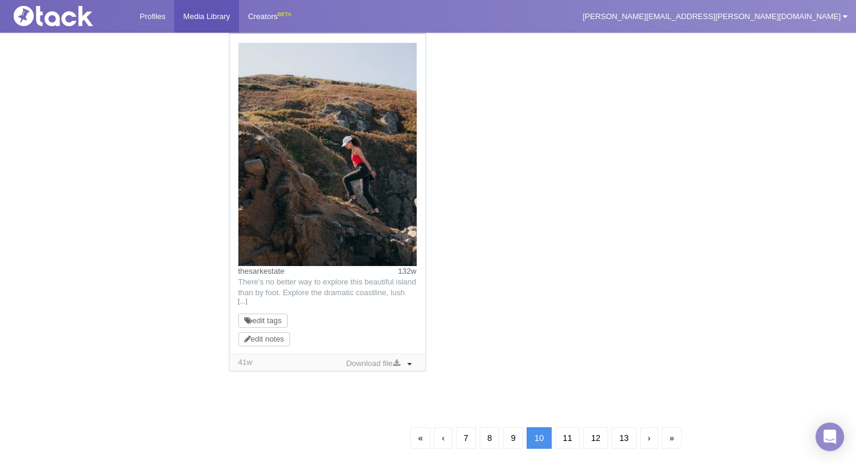
scroll to position [1219, 0]
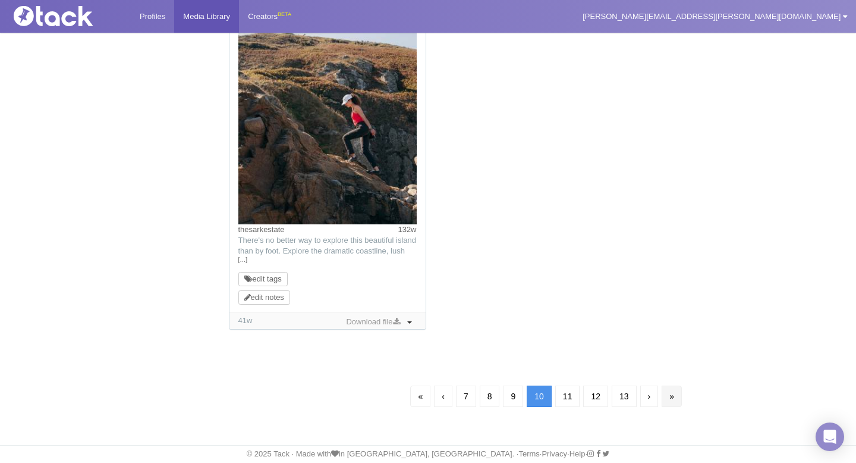
click at [680, 395] on link "»" at bounding box center [672, 395] width 20 height 21
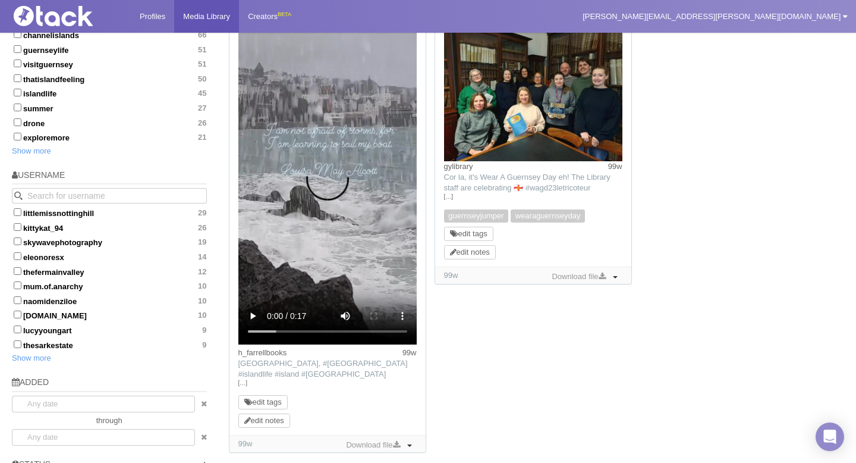
scroll to position [635, 0]
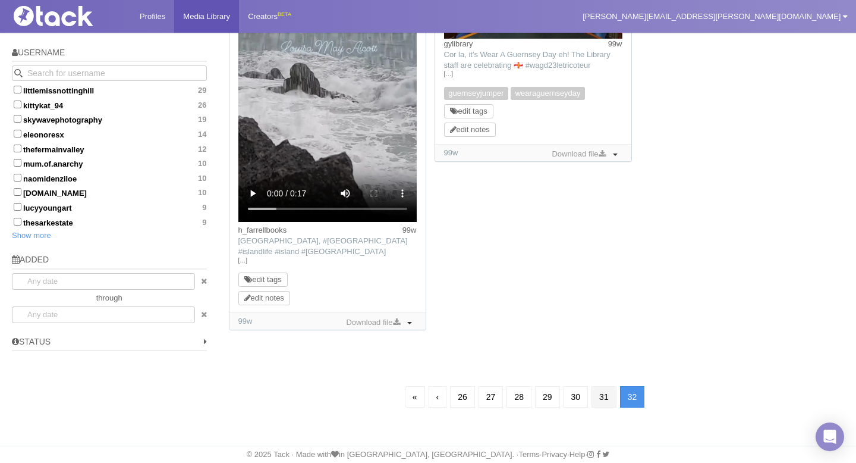
click at [610, 401] on link "31" at bounding box center [604, 396] width 25 height 21
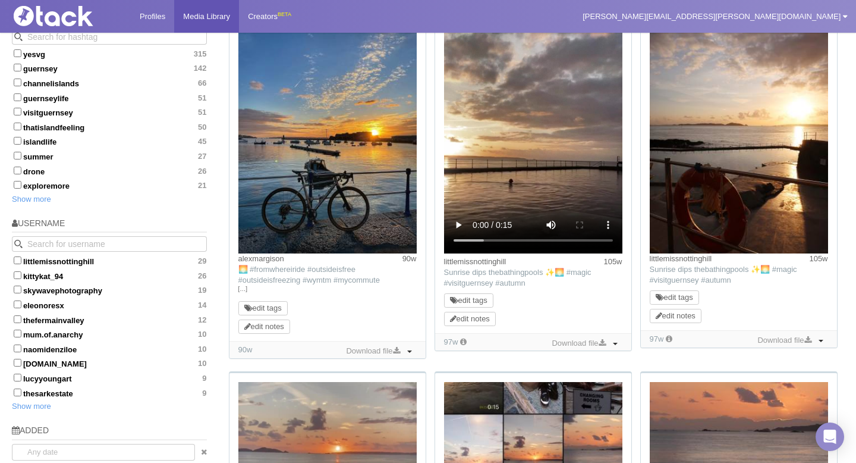
scroll to position [481, 0]
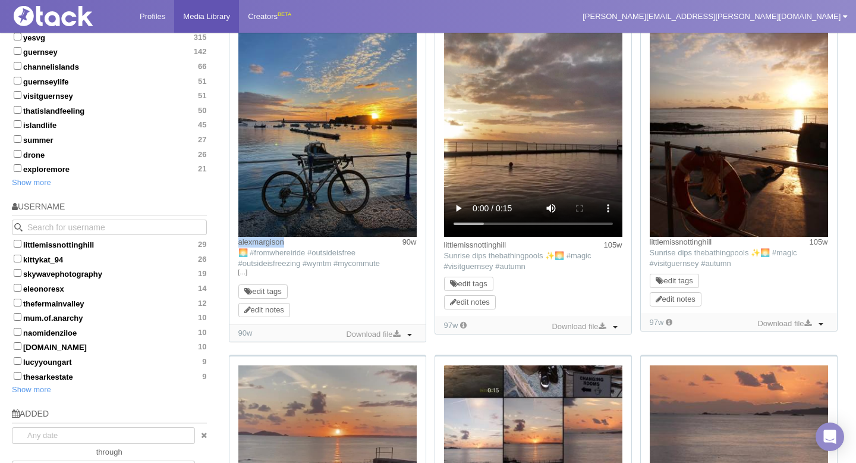
drag, startPoint x: 299, startPoint y: 246, endPoint x: 237, endPoint y: 243, distance: 62.5
click at [237, 243] on div "alexmargison 90w TikTok: 🌅 #fromwhereiride #outsideisfree #outsideisfreezing #w…" at bounding box center [328, 164] width 196 height 319
copy link "alexmargison"
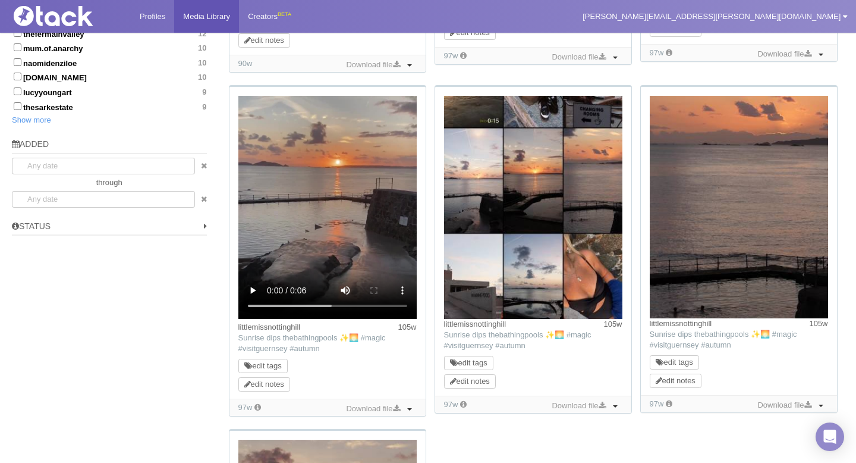
scroll to position [1177, 0]
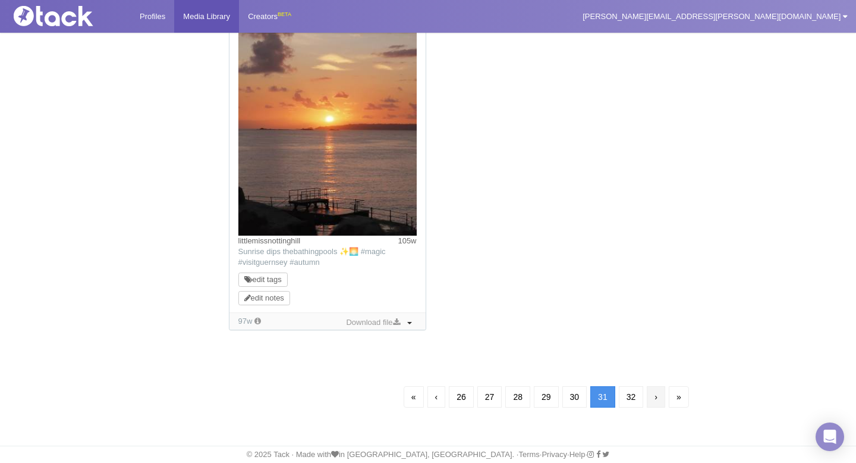
click at [657, 399] on link "›" at bounding box center [656, 396] width 18 height 21
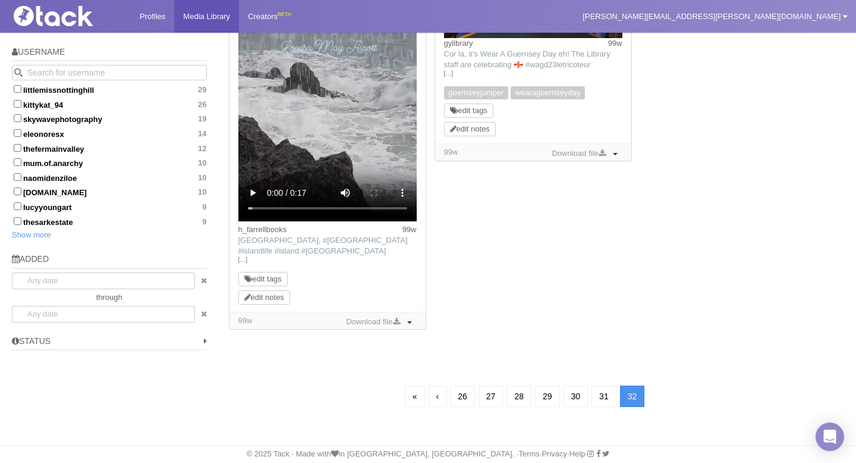
scroll to position [86, 0]
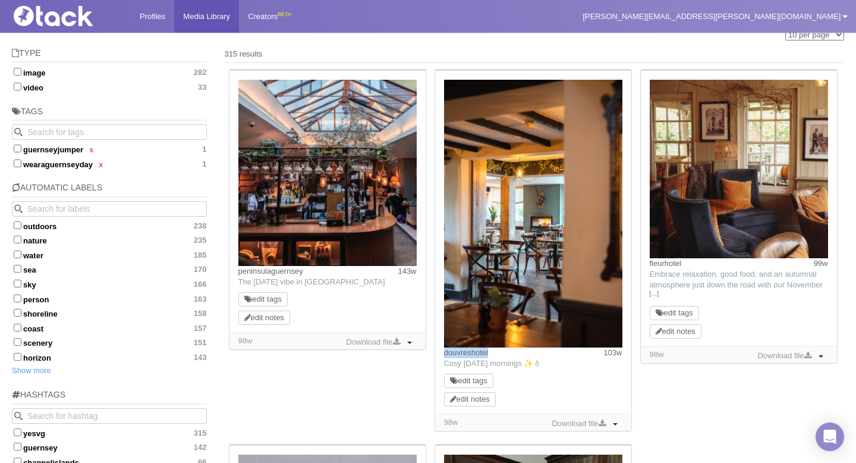
drag, startPoint x: 509, startPoint y: 354, endPoint x: 443, endPoint y: 354, distance: 66.0
click at [443, 354] on div "douvreshotel 103w TikTok: Cosy [DATE] mornings ✨🕯 edit tags edit notes" at bounding box center [533, 242] width 196 height 343
copy link "douvreshotel"
